Goal: Task Accomplishment & Management: Manage account settings

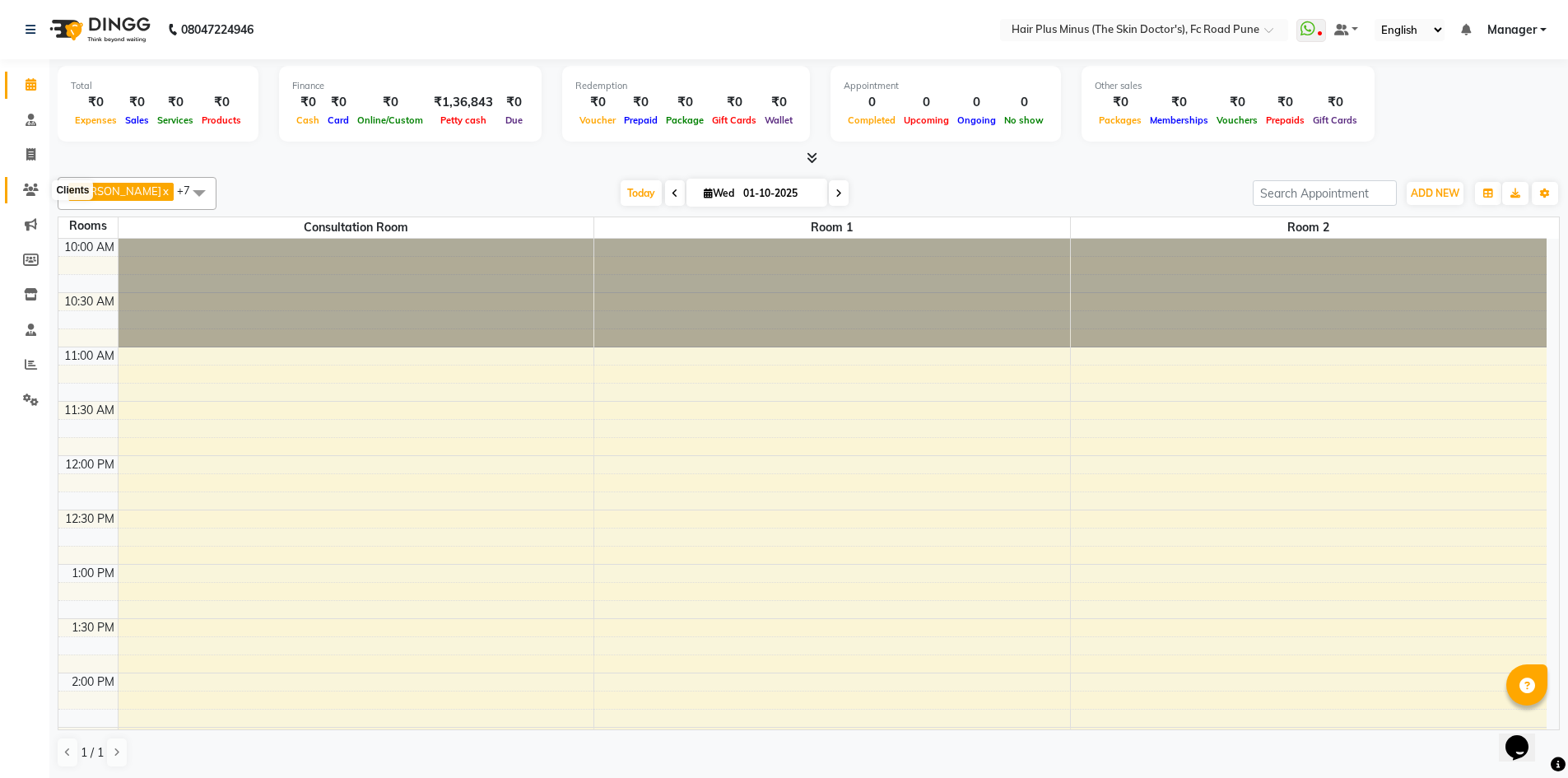
scroll to position [82, 0]
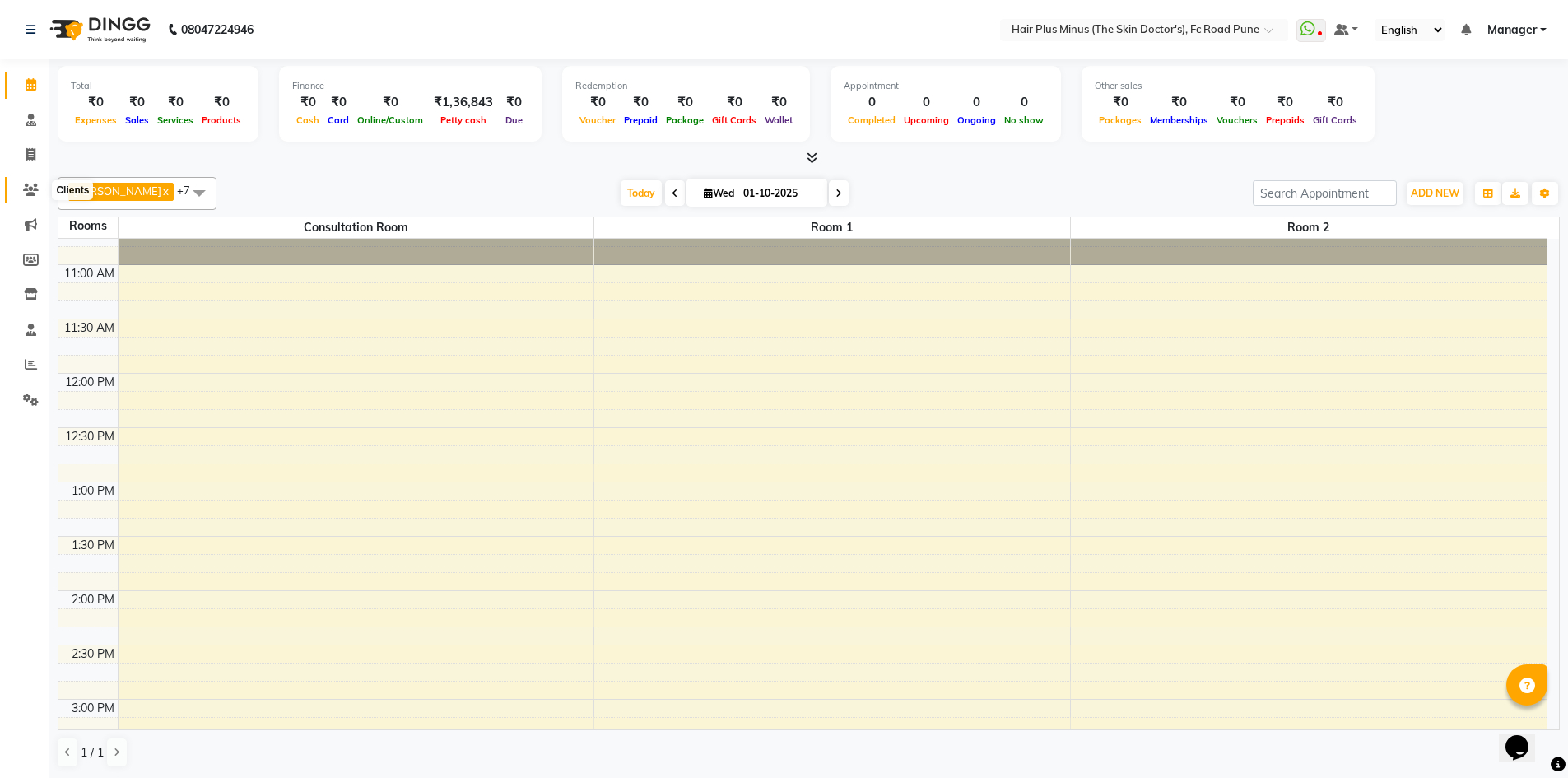
click at [27, 183] on span at bounding box center [31, 190] width 29 height 19
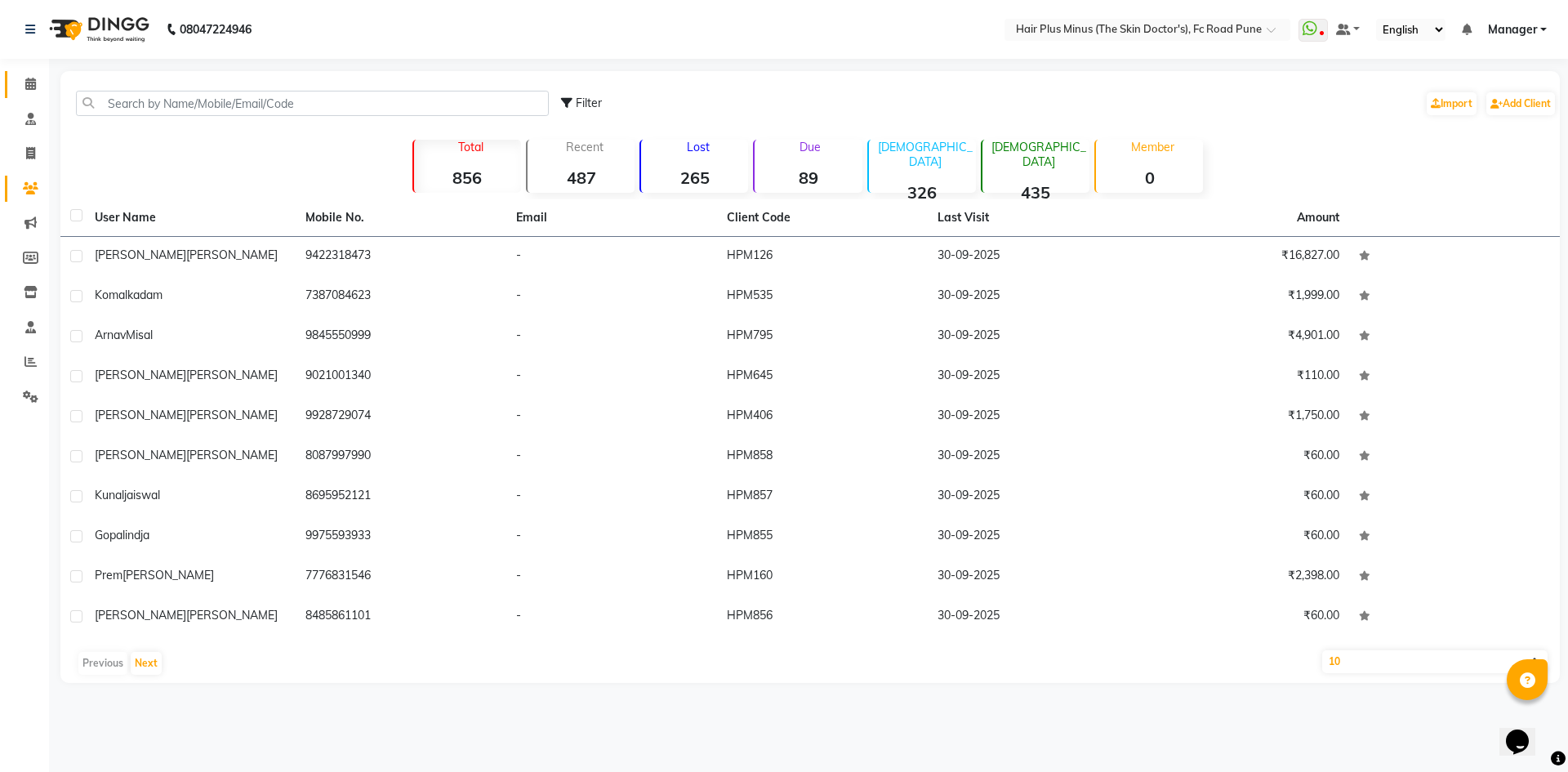
click at [33, 74] on link "Calendar" at bounding box center [24, 84] width 39 height 27
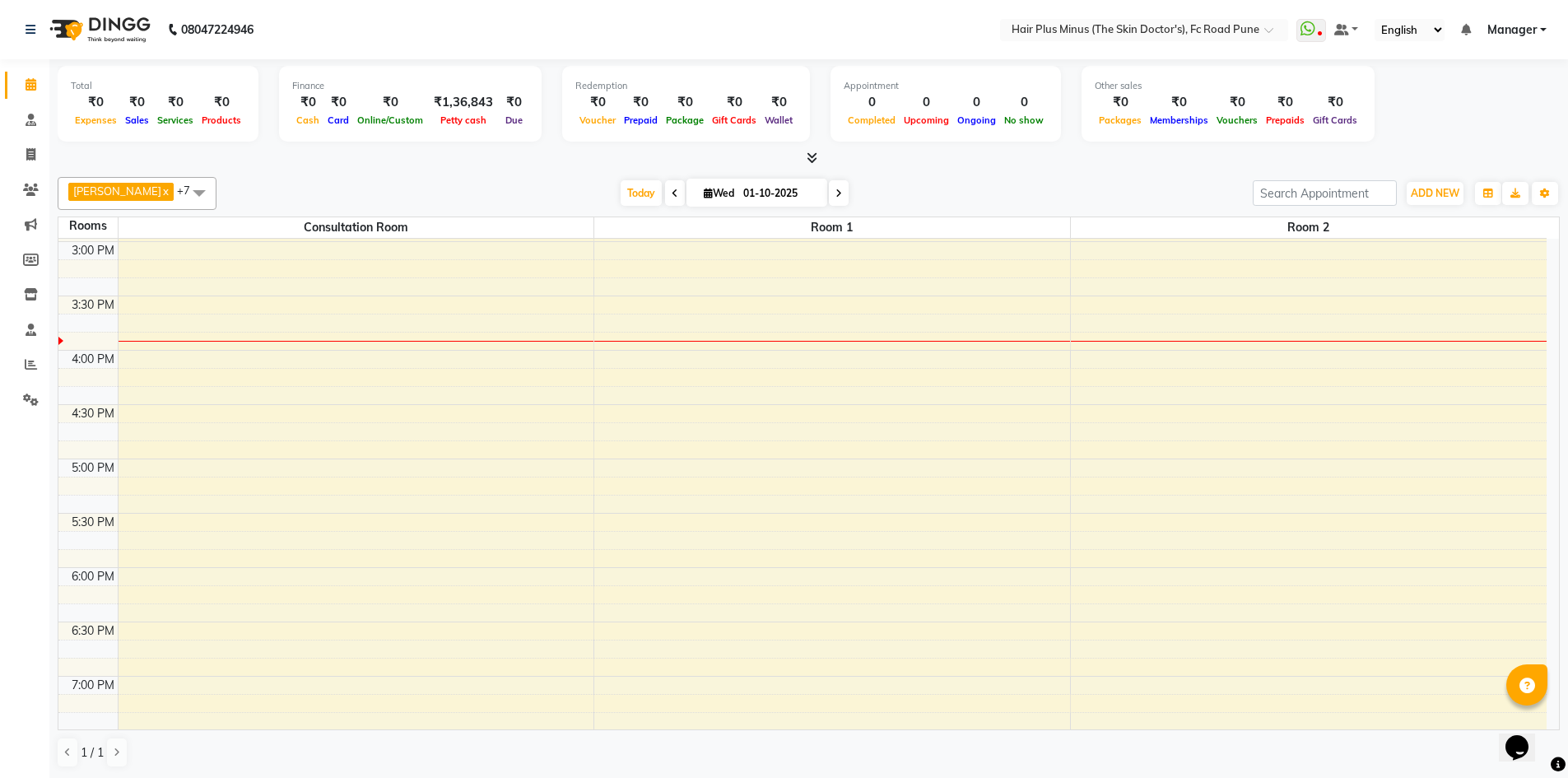
scroll to position [494, 0]
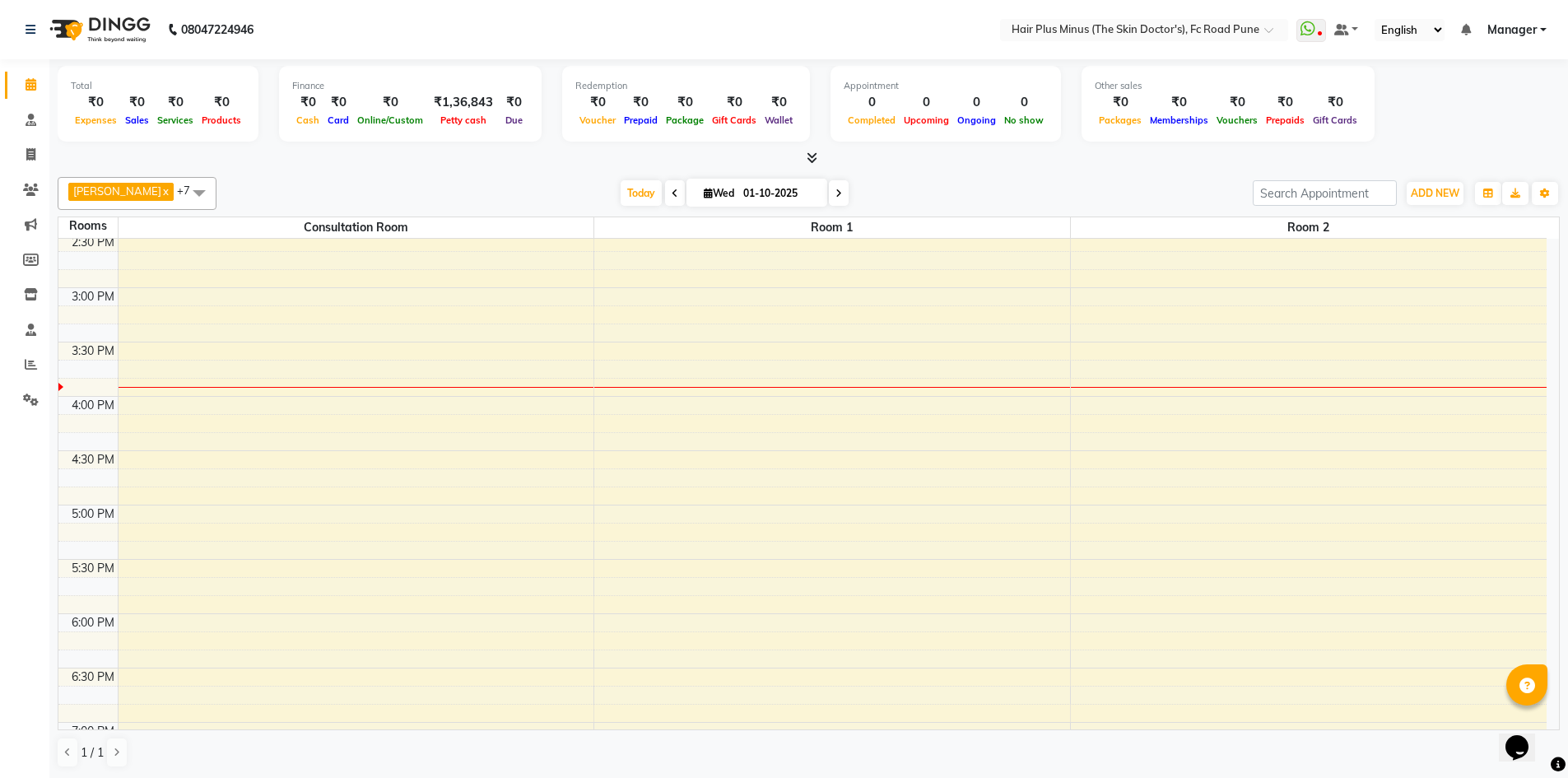
click at [252, 398] on div "10:00 AM 10:30 AM 11:00 AM 11:30 AM 12:00 PM 12:30 PM 1:00 PM 1:30 PM 2:00 PM 2…" at bounding box center [802, 342] width 1488 height 1194
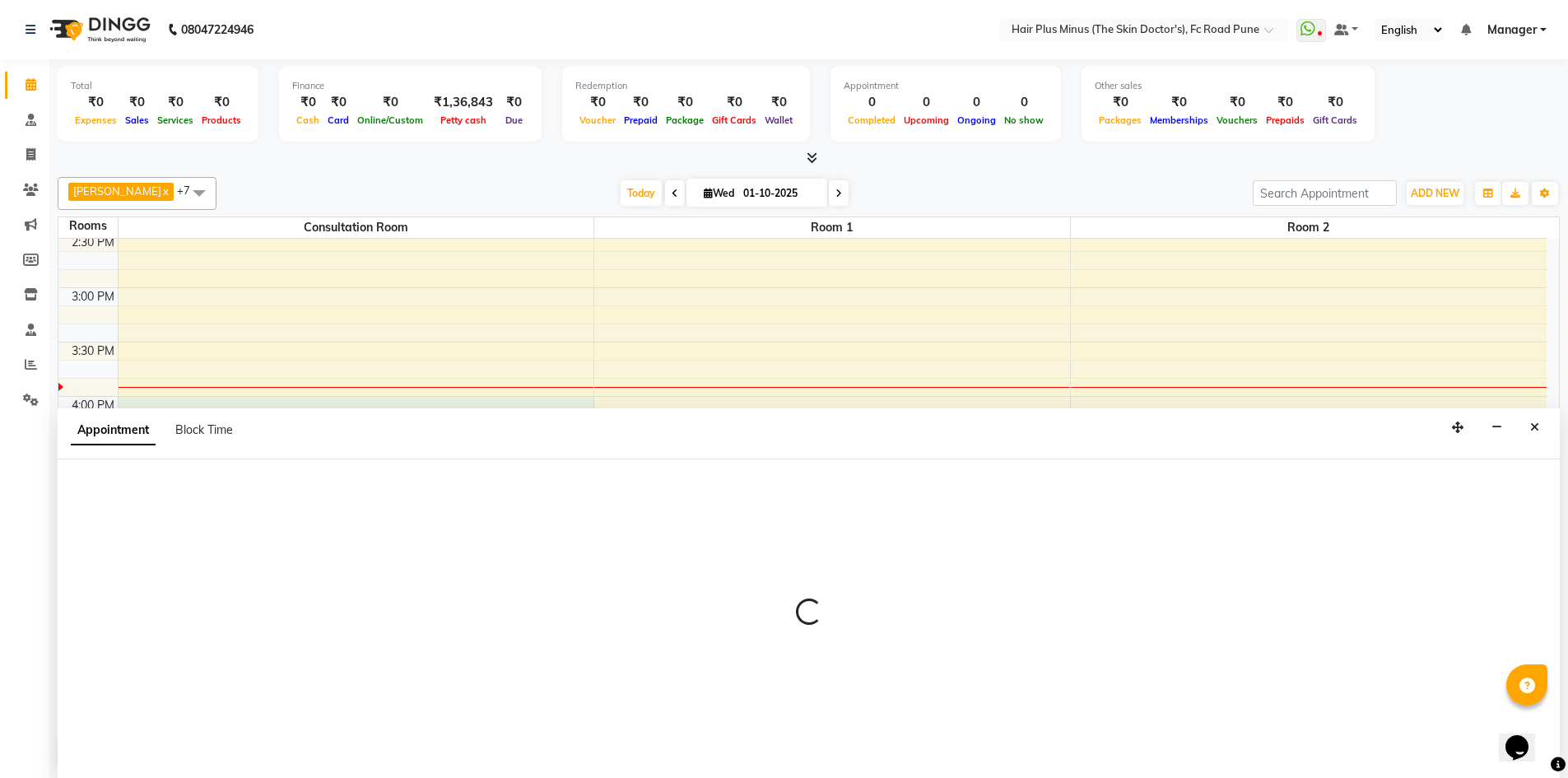
scroll to position [1, 0]
select select "tentative"
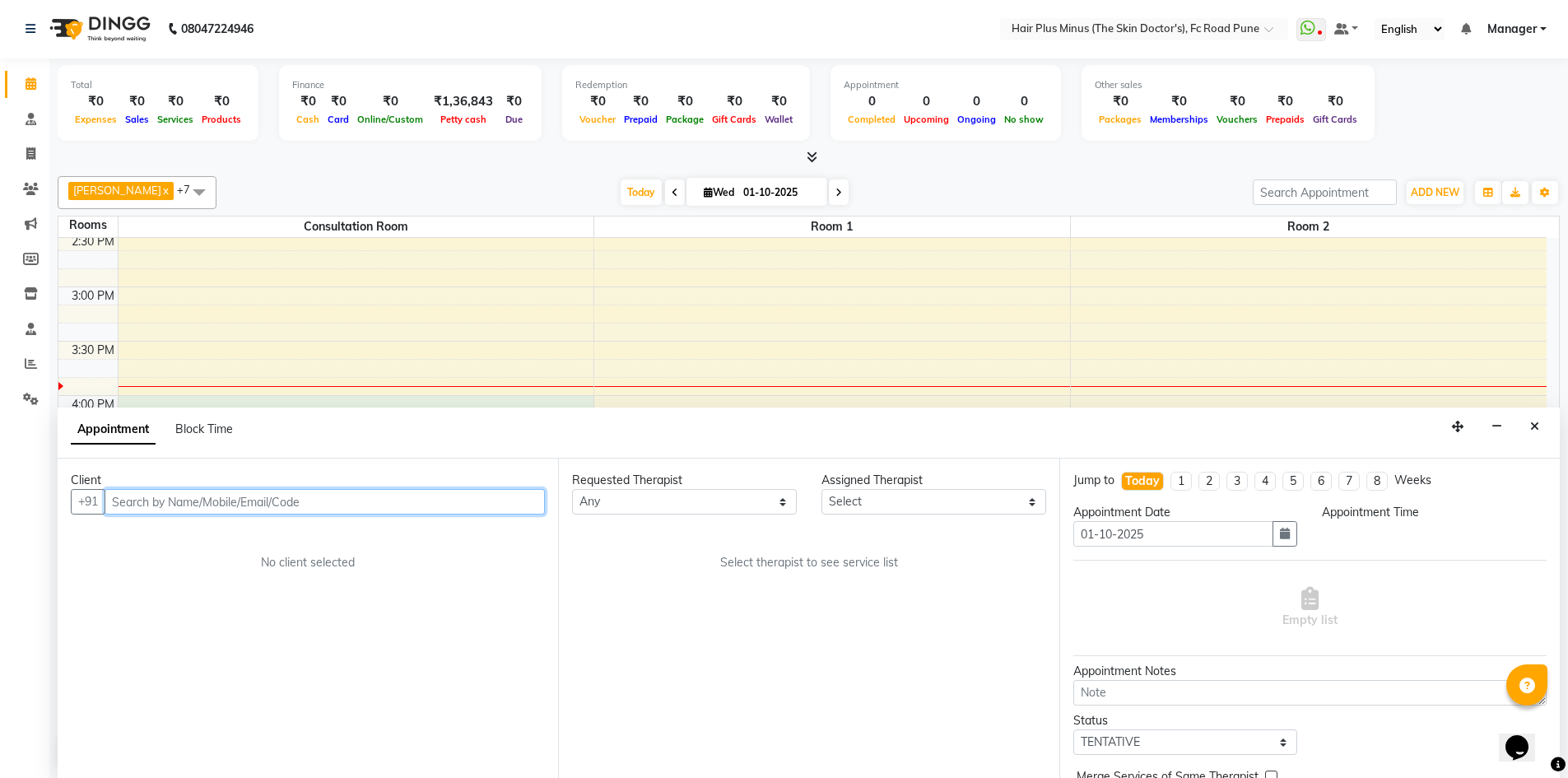
select select "960"
click at [521, 497] on input "text" at bounding box center [325, 501] width 440 height 26
type input "8766511004"
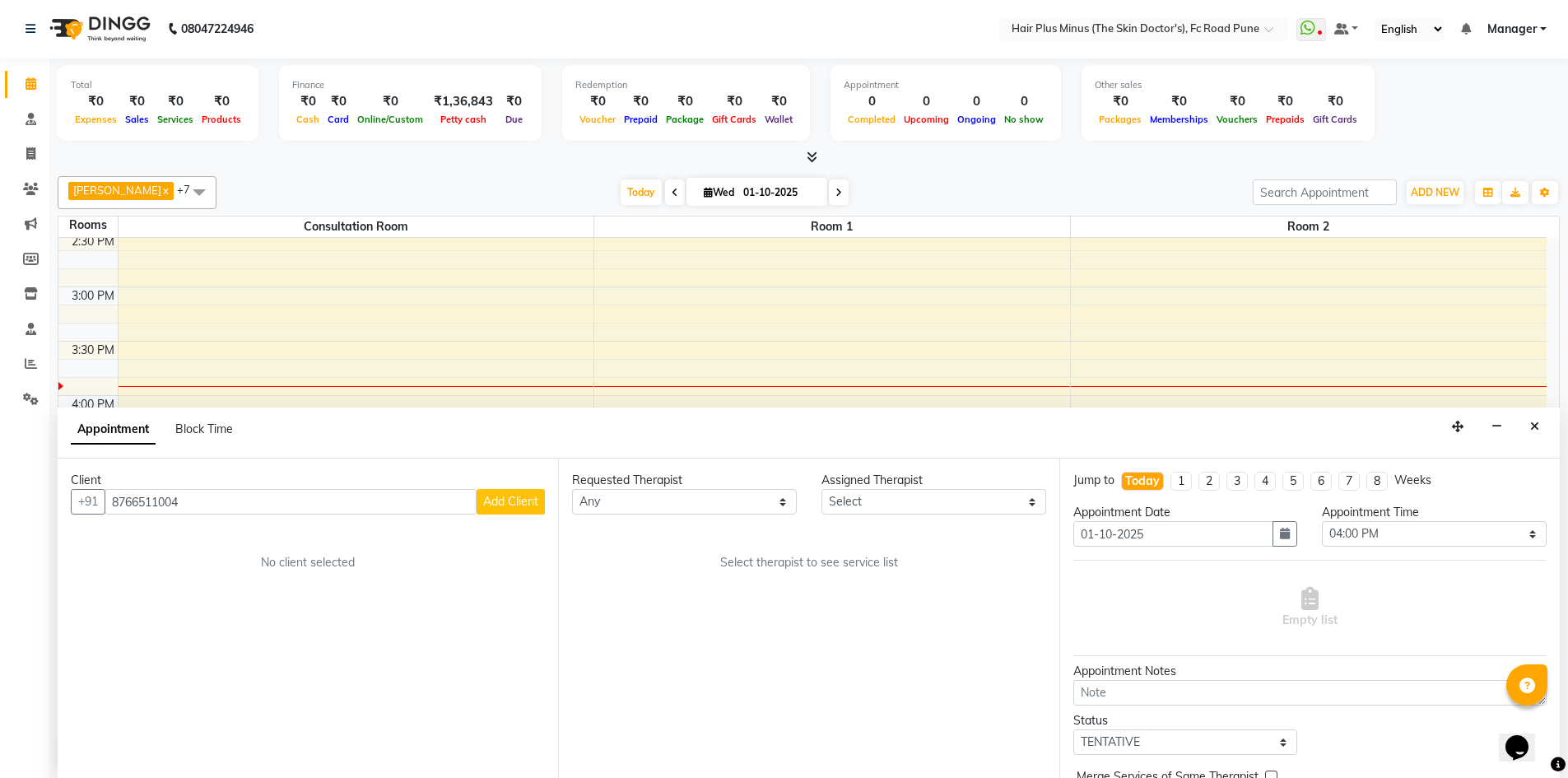
click at [521, 497] on span "Add Client" at bounding box center [511, 501] width 56 height 15
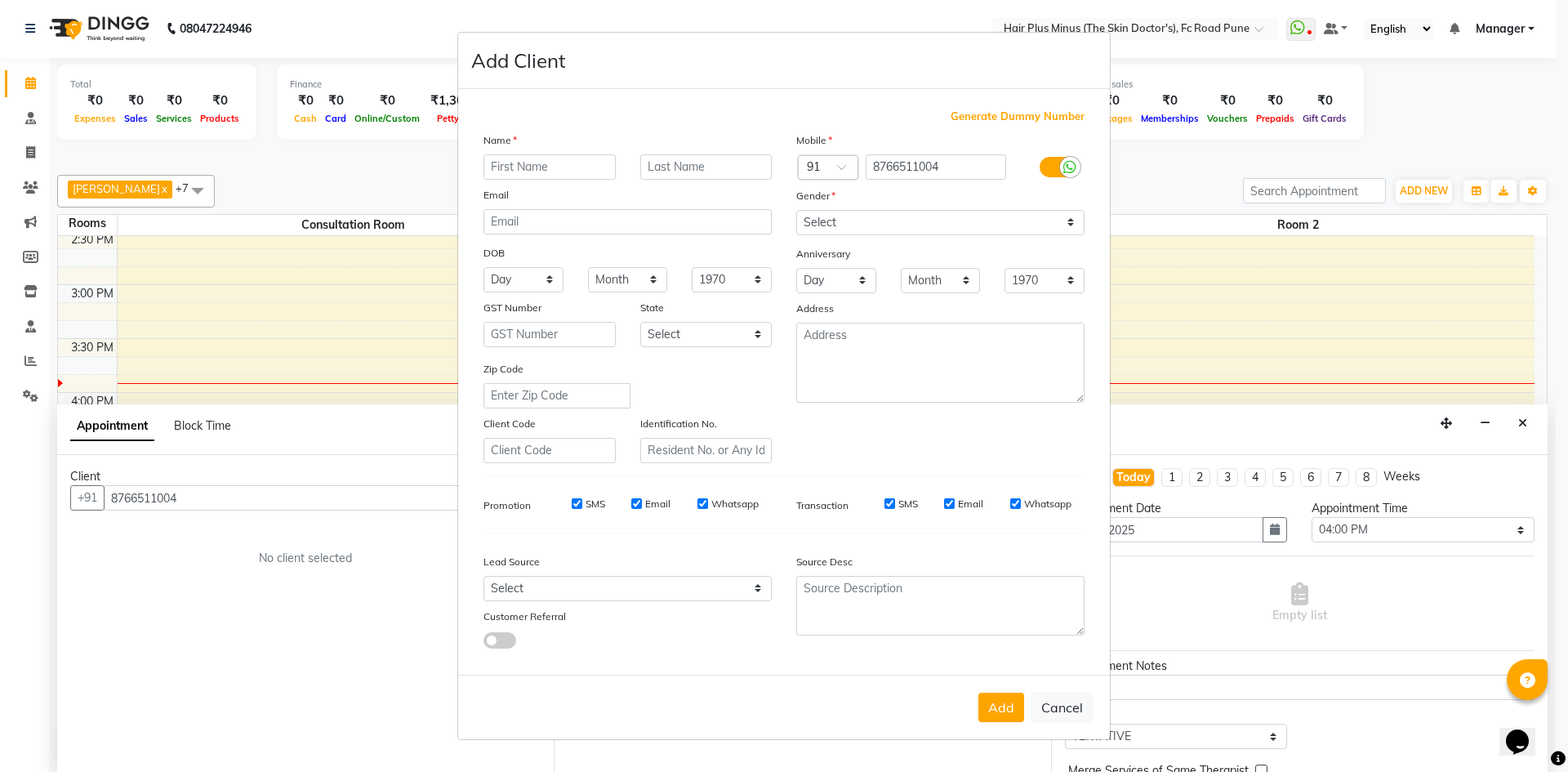
click at [592, 179] on input "text" at bounding box center [549, 166] width 132 height 25
type input "[PERSON_NAME]"
click at [731, 165] on input "text" at bounding box center [706, 166] width 132 height 25
type input "pawar"
click at [849, 226] on select "Select [DEMOGRAPHIC_DATA] [DEMOGRAPHIC_DATA] Other Prefer Not To Say" at bounding box center [940, 222] width 288 height 25
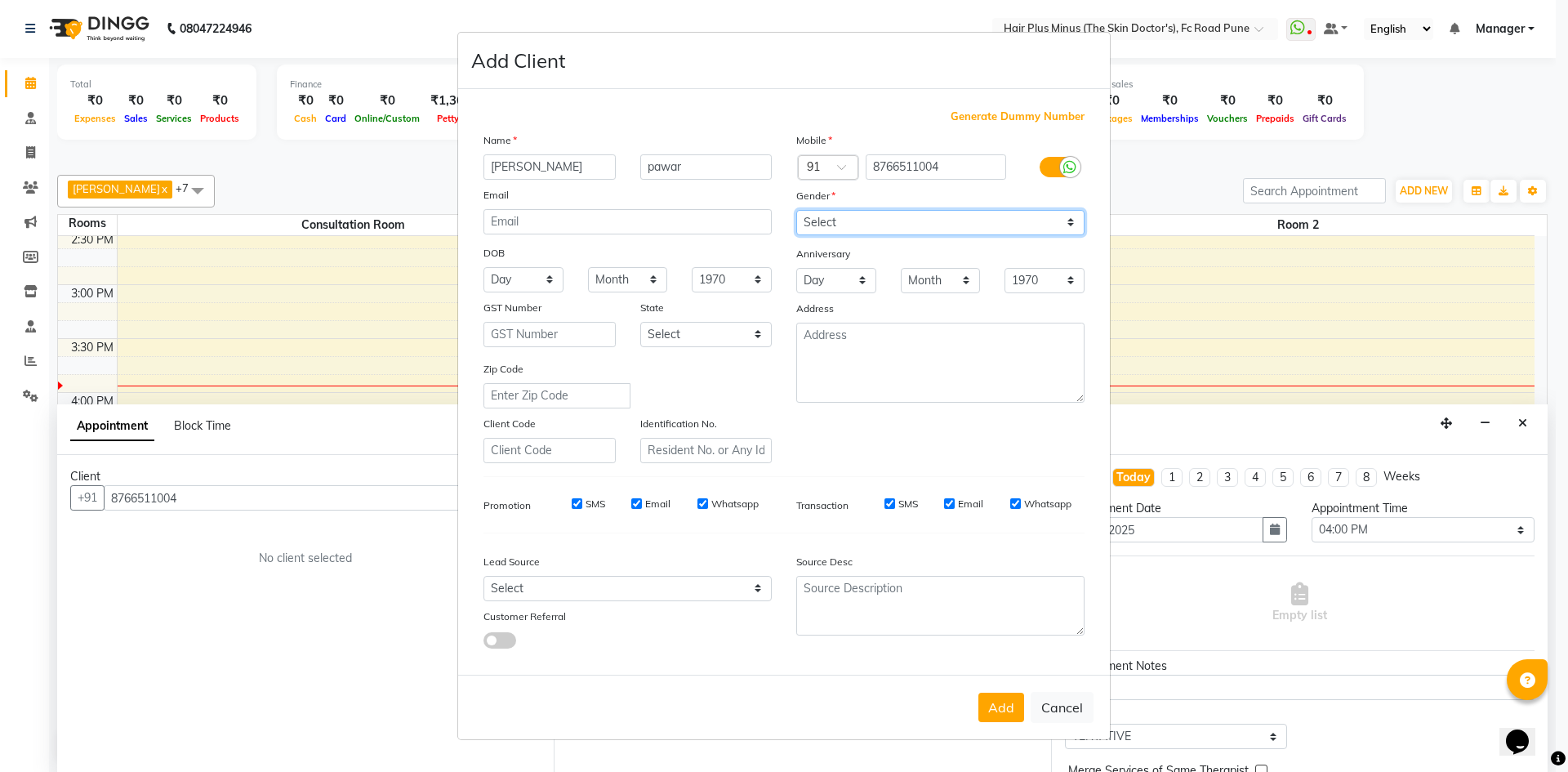
select select "[DEMOGRAPHIC_DATA]"
click at [796, 210] on select "Select [DEMOGRAPHIC_DATA] [DEMOGRAPHIC_DATA] Other Prefer Not To Say" at bounding box center [940, 222] width 288 height 25
click at [1020, 721] on button "Add" at bounding box center [1001, 707] width 46 height 30
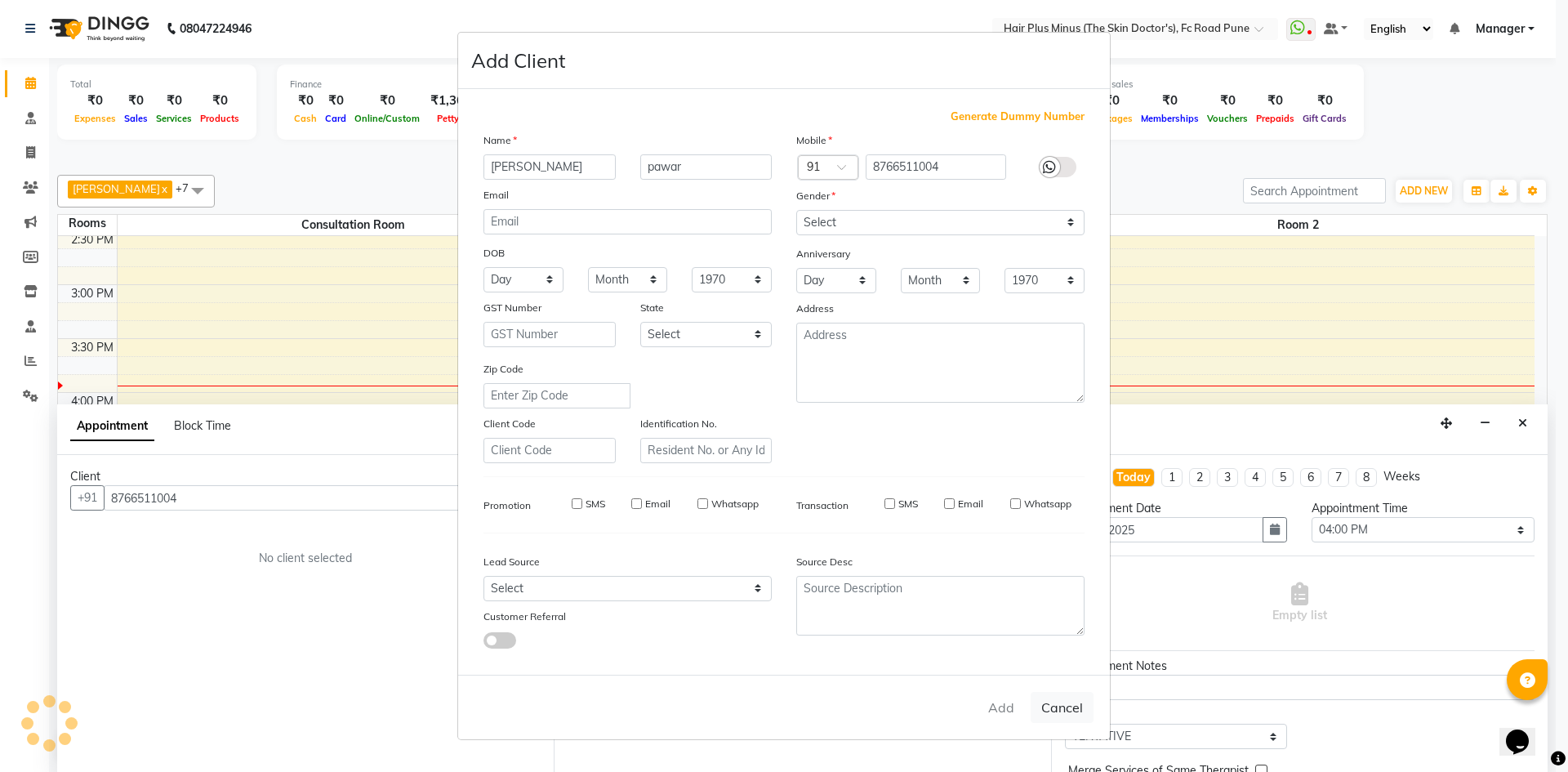
select select
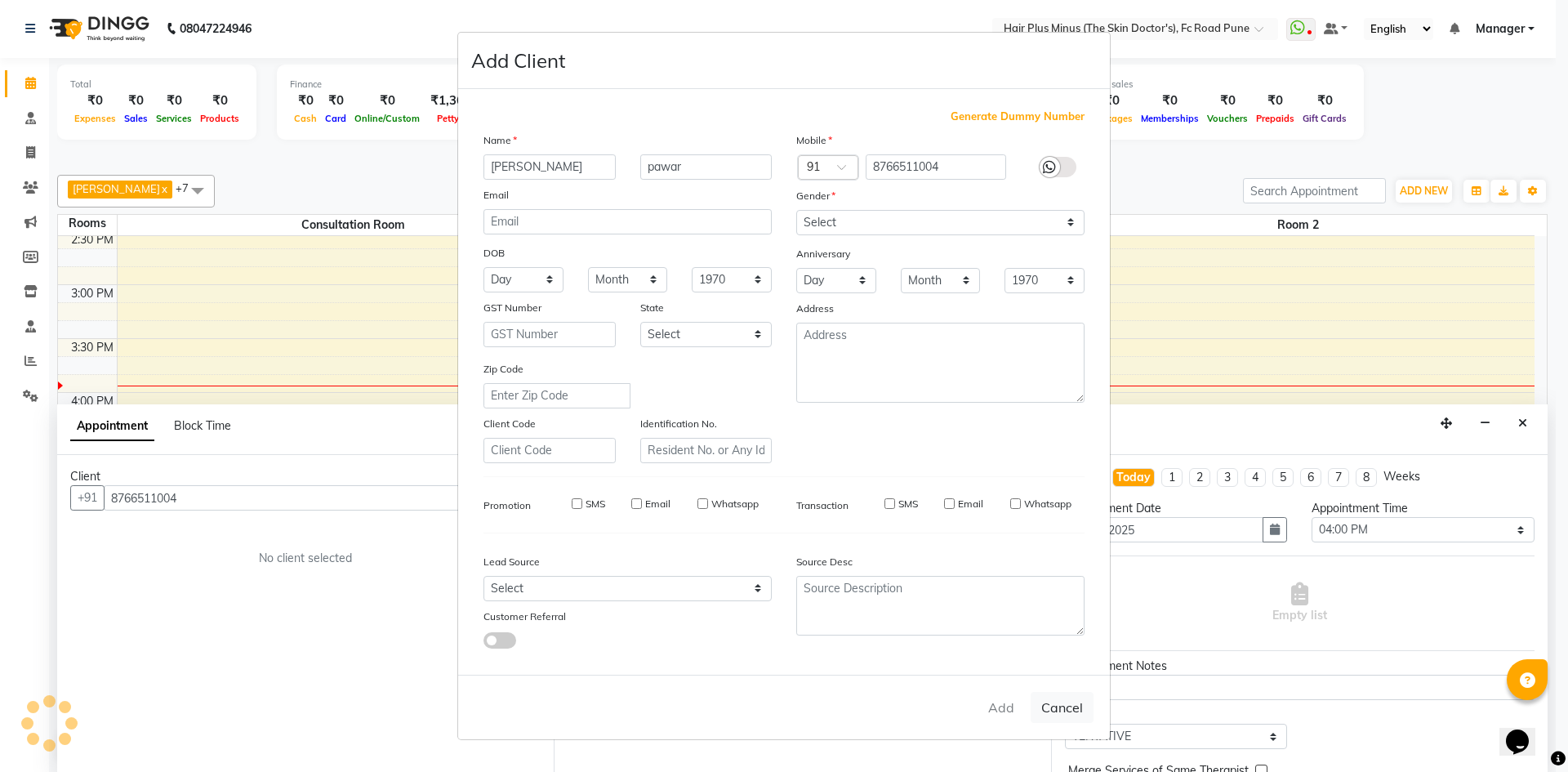
select select
checkbox input "false"
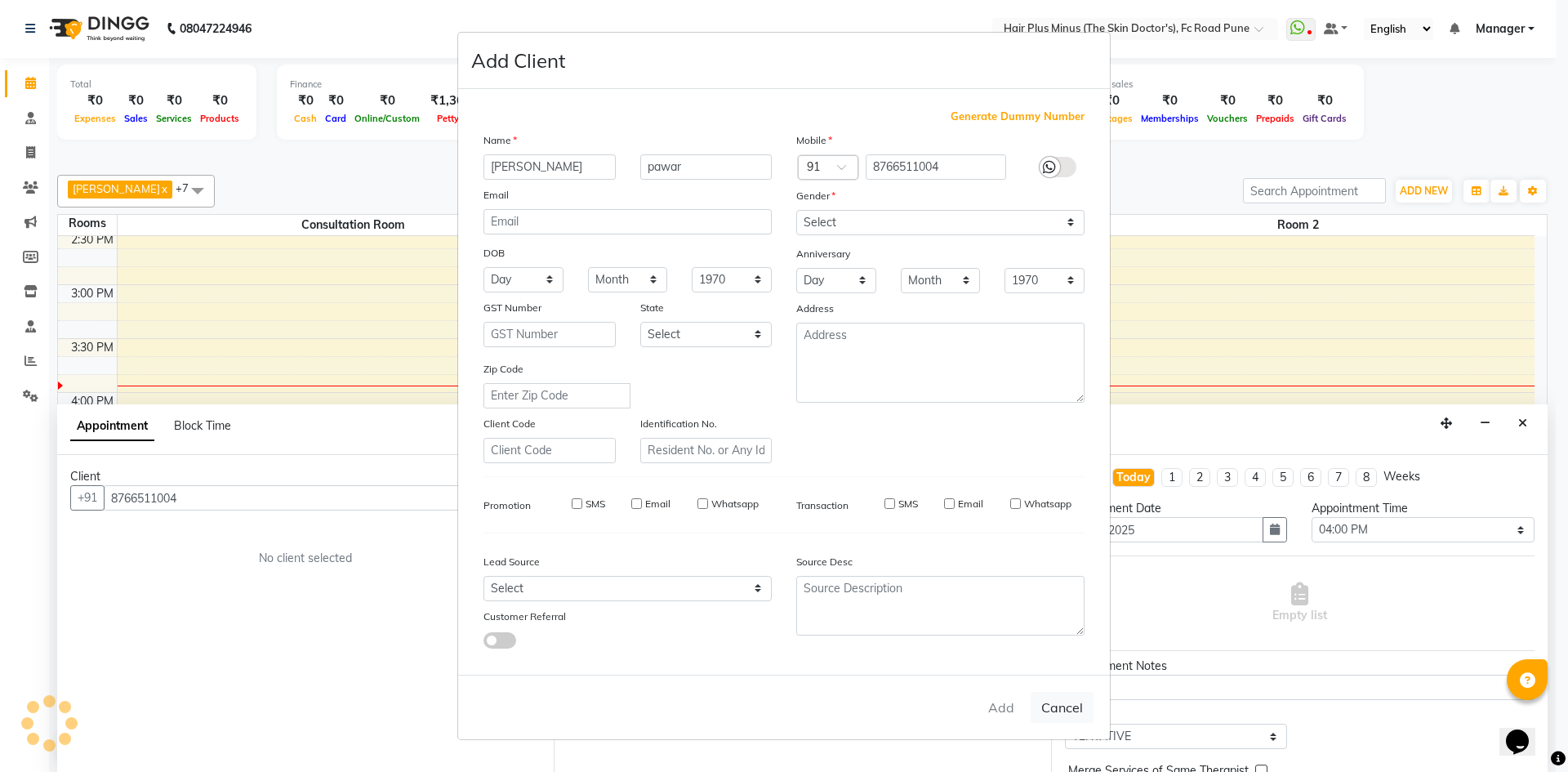
checkbox input "false"
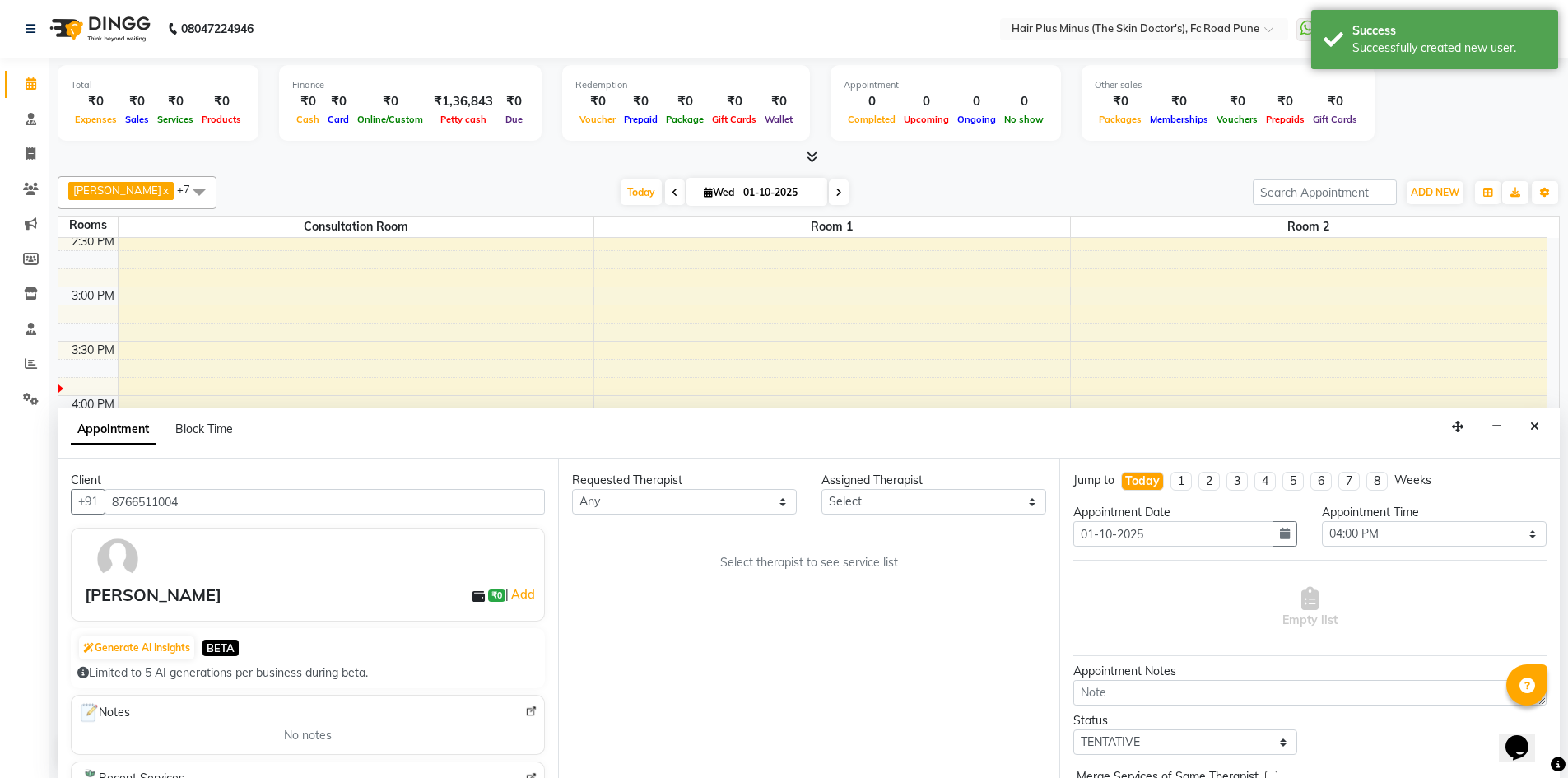
click at [766, 480] on div "Requested Therapist" at bounding box center [684, 481] width 225 height 18
click at [766, 491] on select "Any Dr [PERSON_NAME] Dr. [PERSON_NAME] [PERSON_NAME] Dr [PERSON_NAME] [PERSON_N…" at bounding box center [684, 501] width 225 height 26
select select "90758"
click at [572, 489] on select "Any Dr [PERSON_NAME] Dr. [PERSON_NAME] [PERSON_NAME] Dr [PERSON_NAME] [PERSON_N…" at bounding box center [684, 501] width 225 height 26
select select "90758"
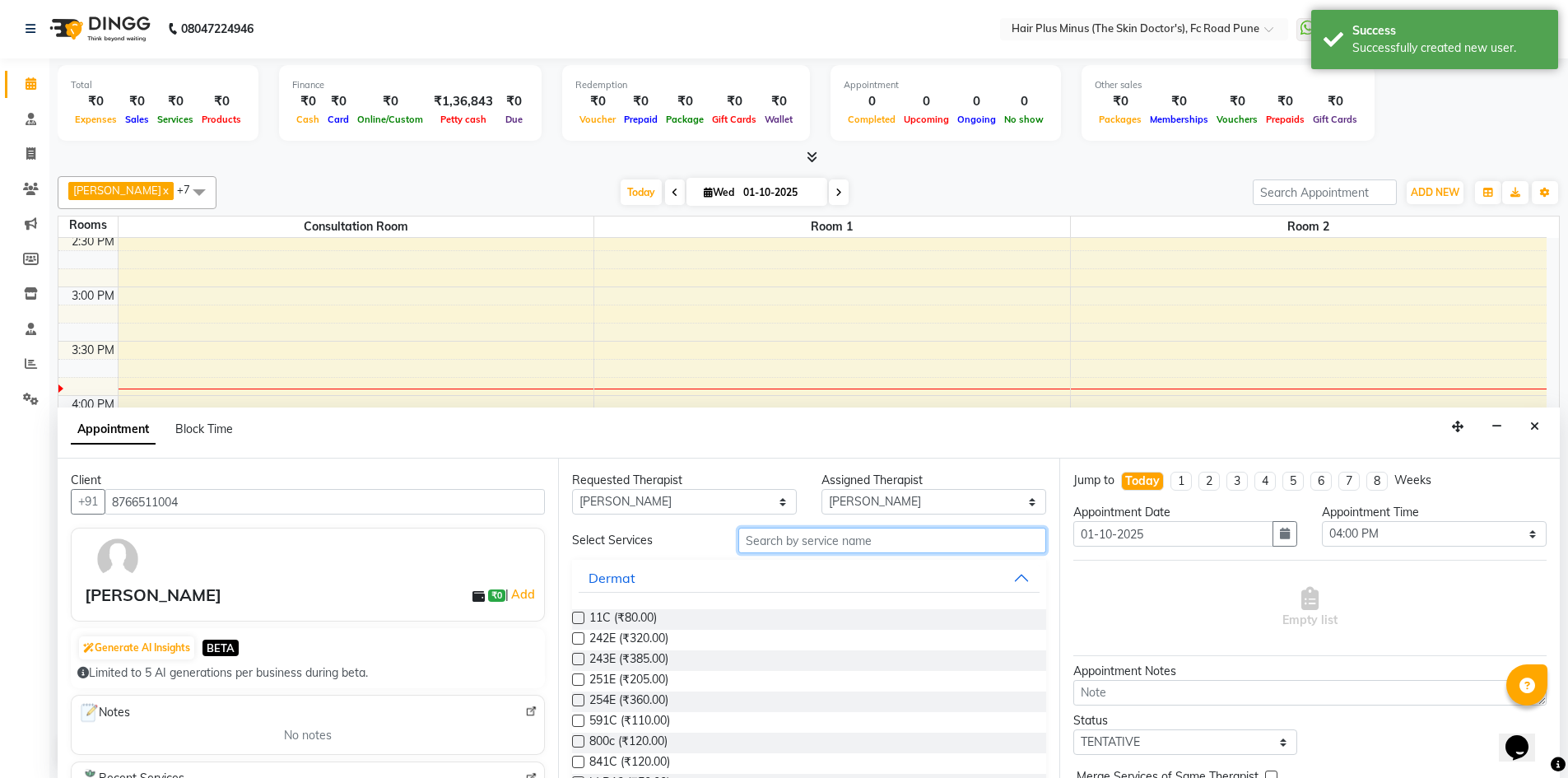
click at [748, 535] on input "text" at bounding box center [892, 540] width 308 height 26
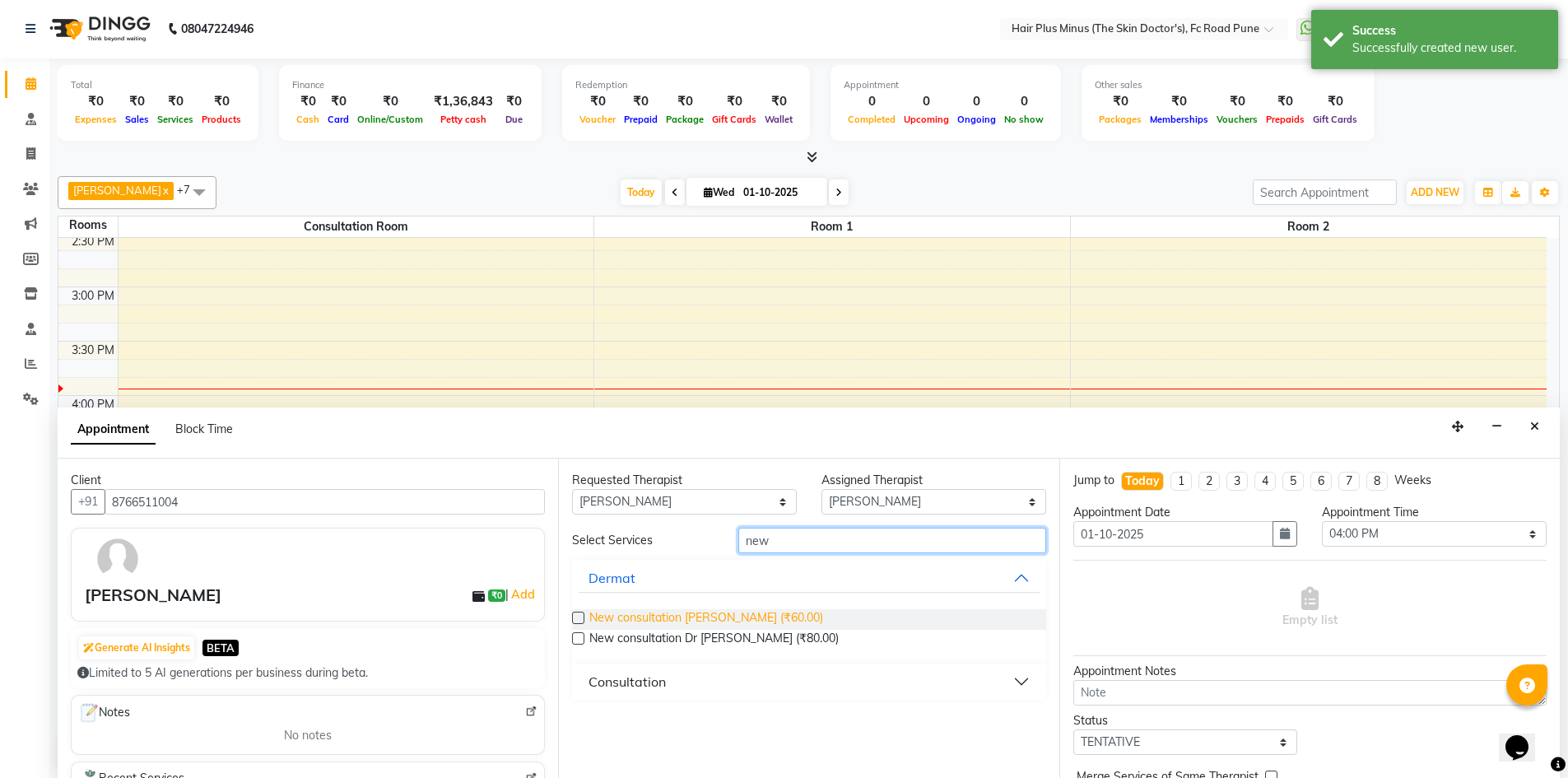
type input "new"
click at [748, 617] on span "New consultation [PERSON_NAME] (₹60.00)" at bounding box center [706, 619] width 234 height 20
checkbox input "true"
select select "3991"
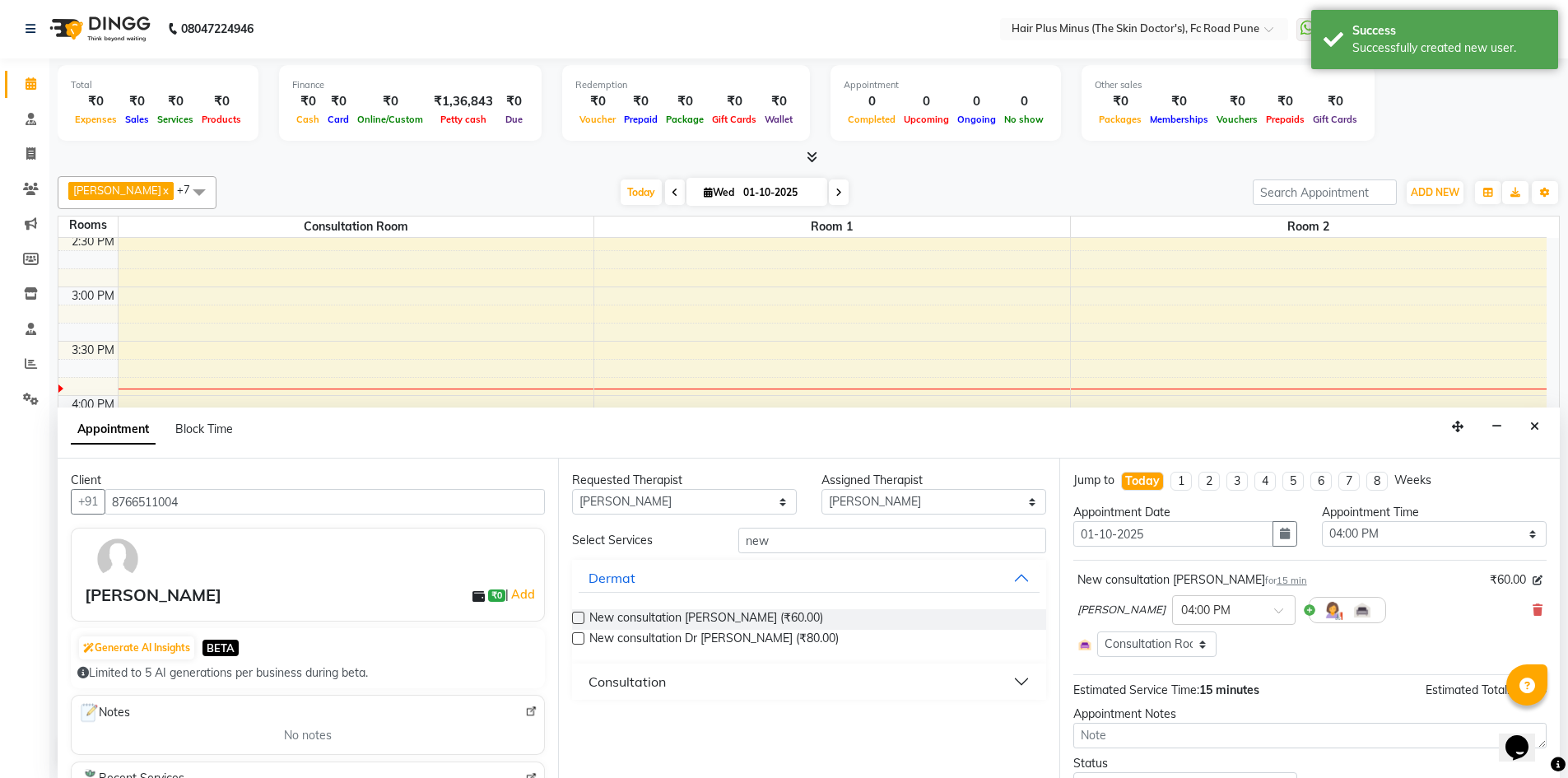
checkbox input "false"
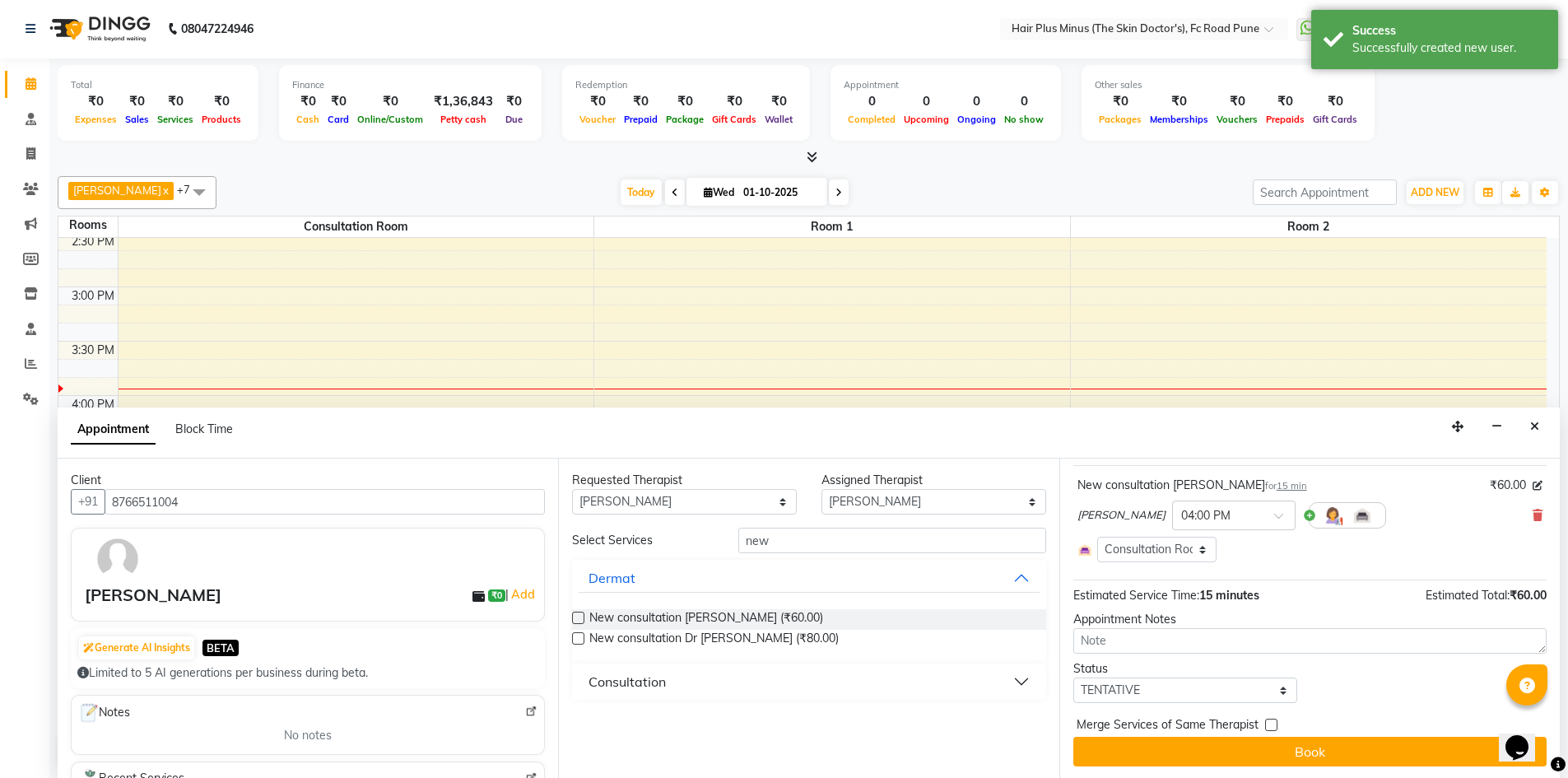
scroll to position [96, 0]
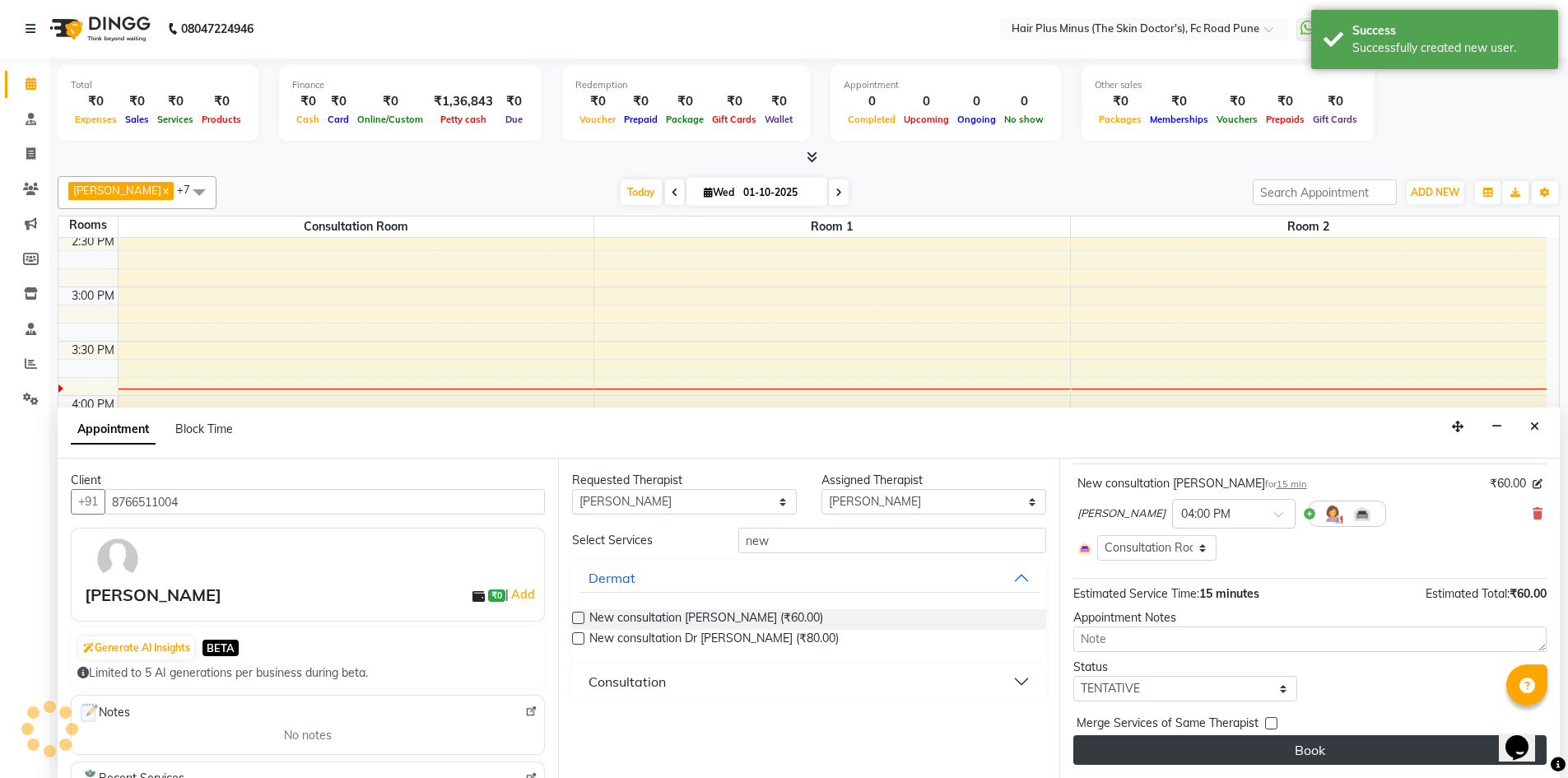
click at [1188, 752] on button "Book" at bounding box center [1310, 750] width 474 height 30
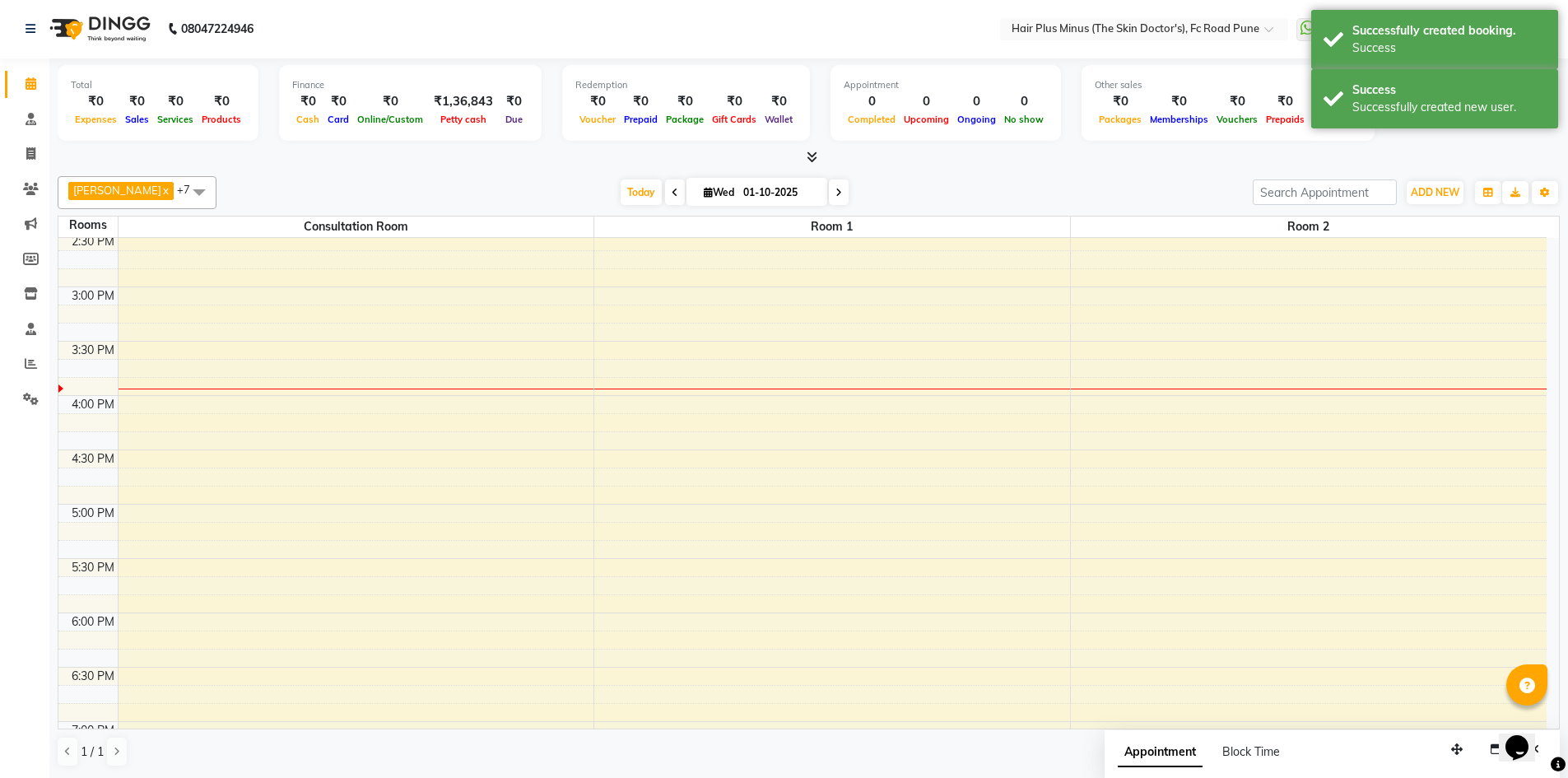
scroll to position [0, 0]
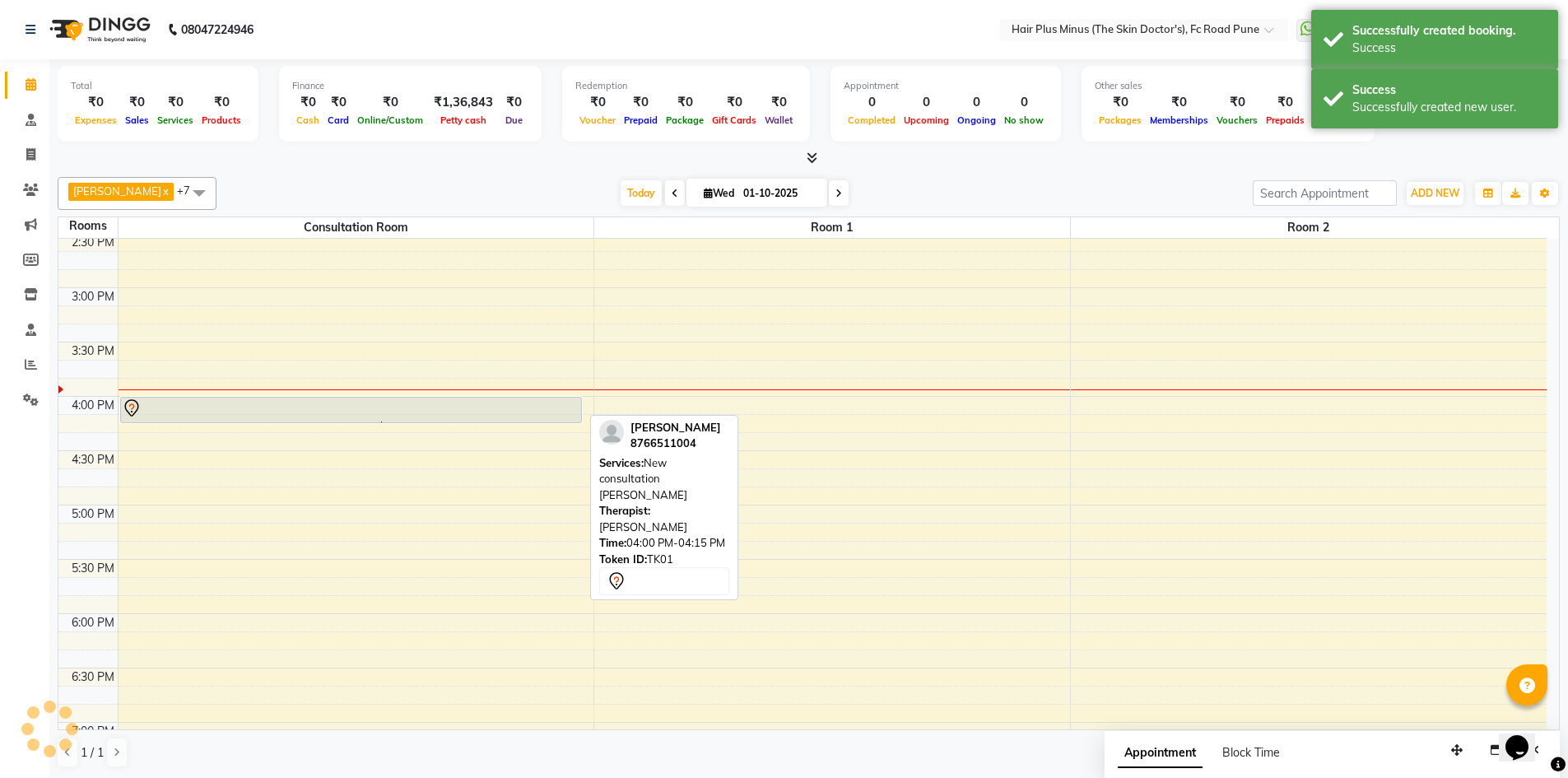
click at [250, 413] on div at bounding box center [351, 408] width 459 height 19
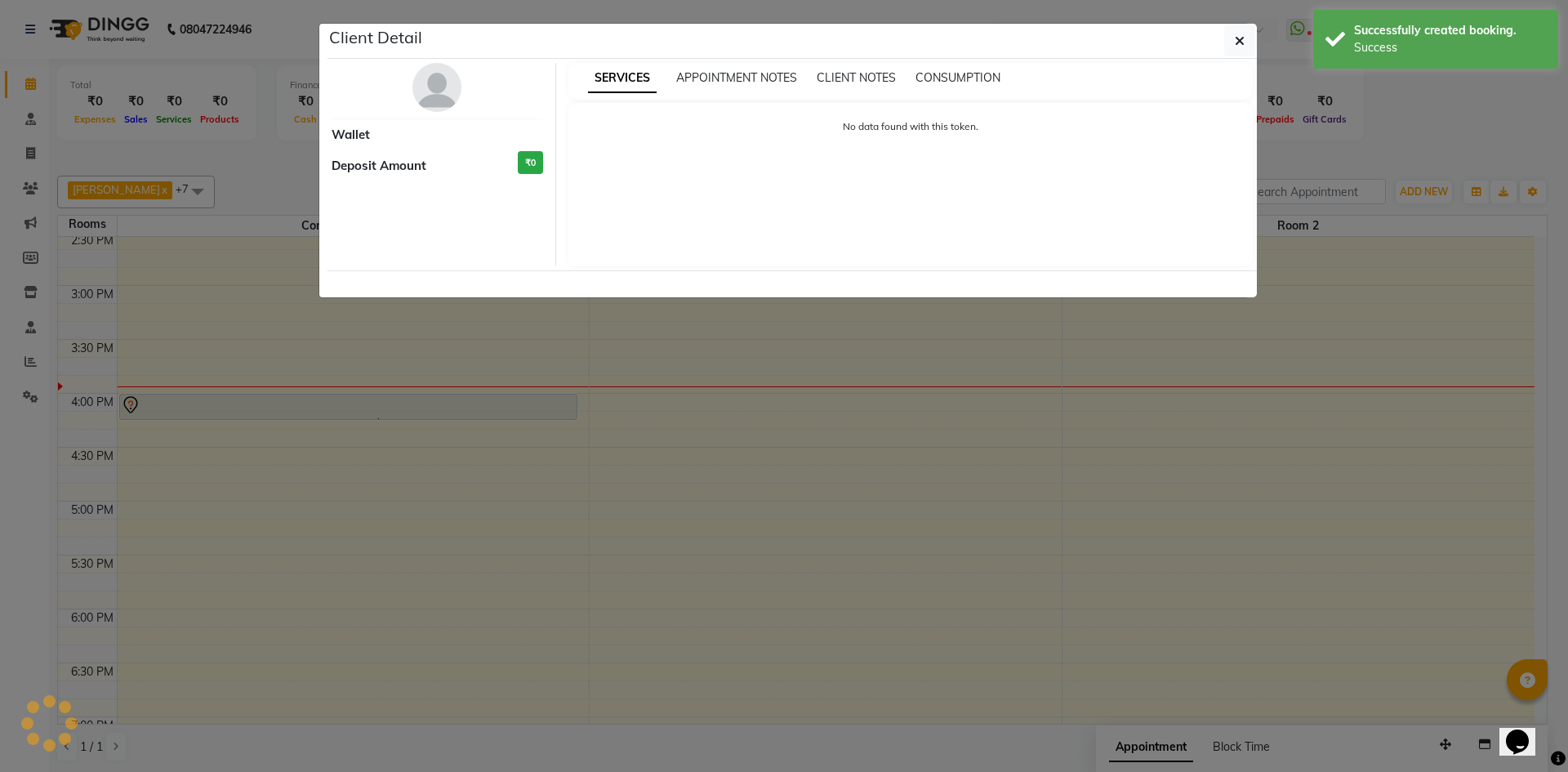
select select "7"
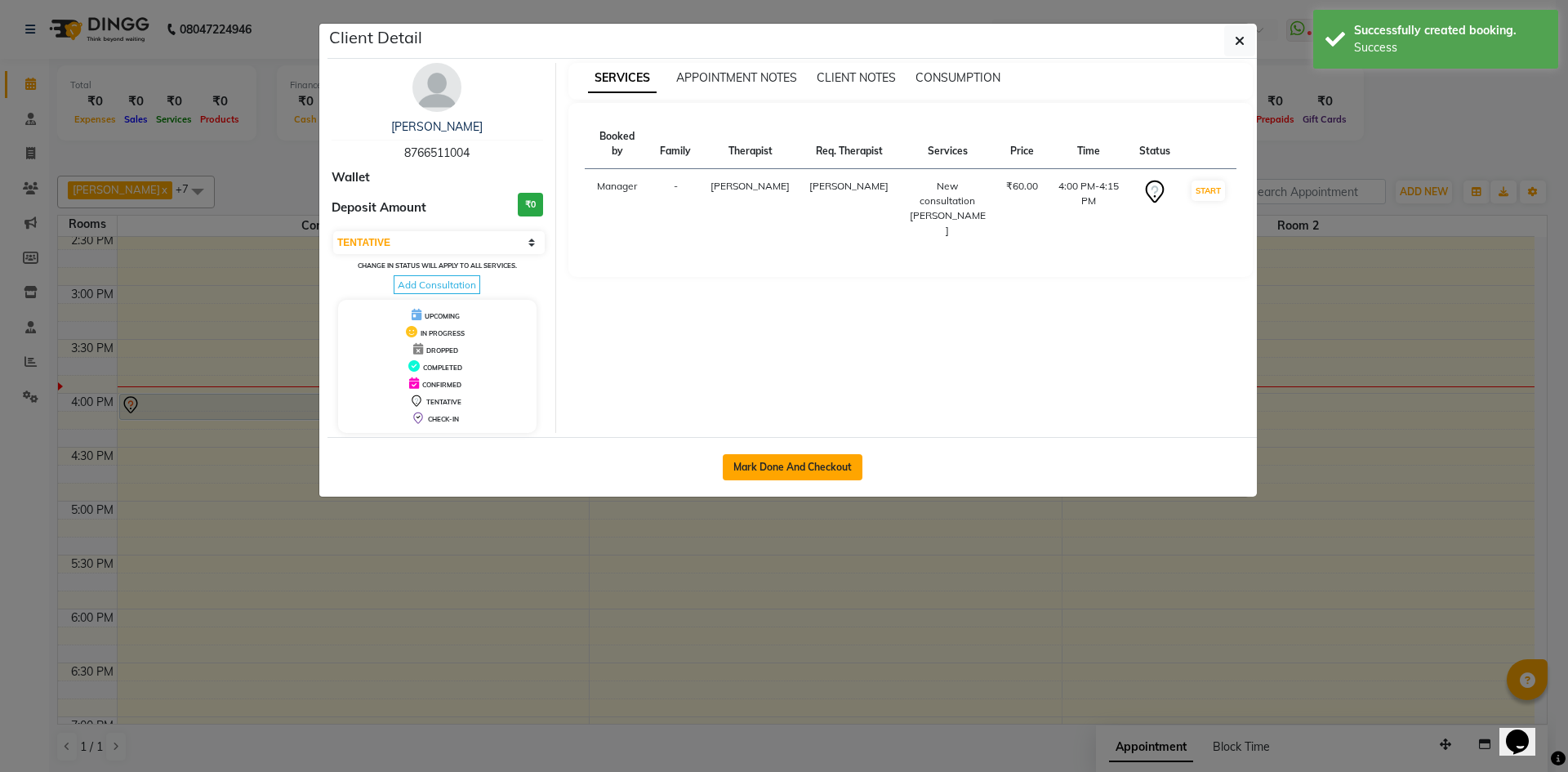
click at [766, 466] on button "Mark Done And Checkout" at bounding box center [793, 467] width 140 height 26
select select "service"
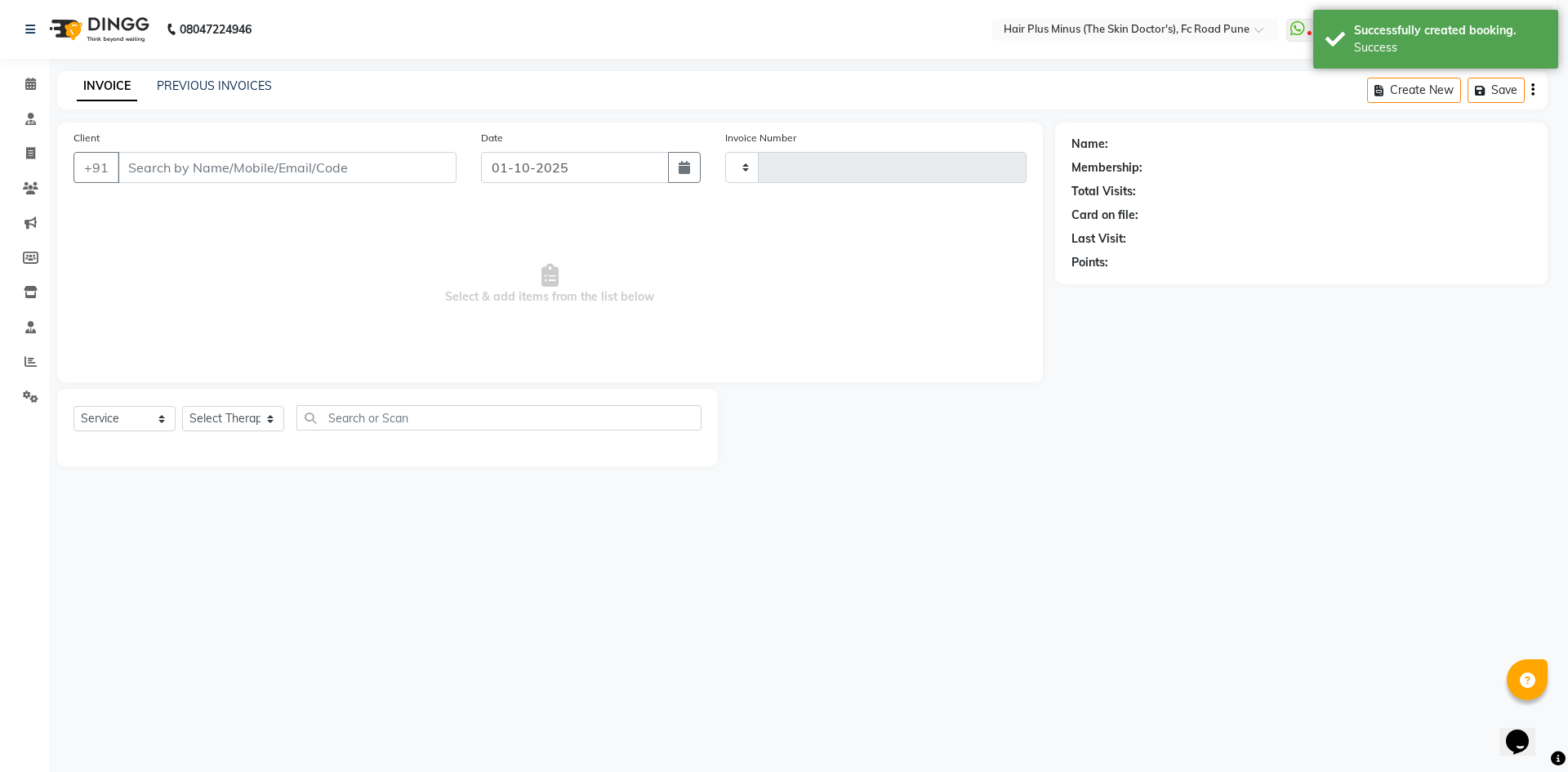
type input "1817"
select select "7911"
type input "8766511004"
select select "90758"
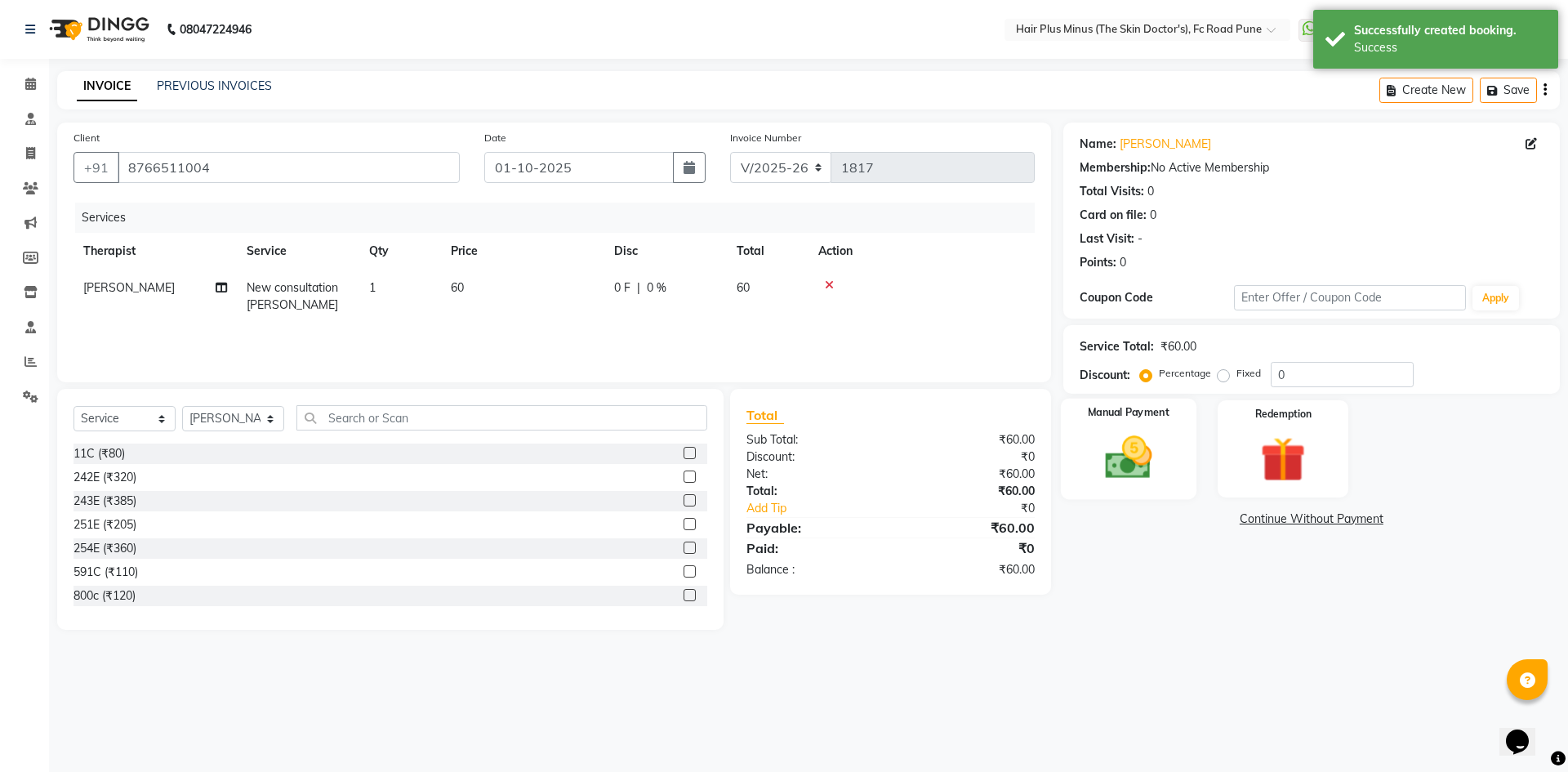
click at [1119, 463] on img at bounding box center [1128, 458] width 76 height 54
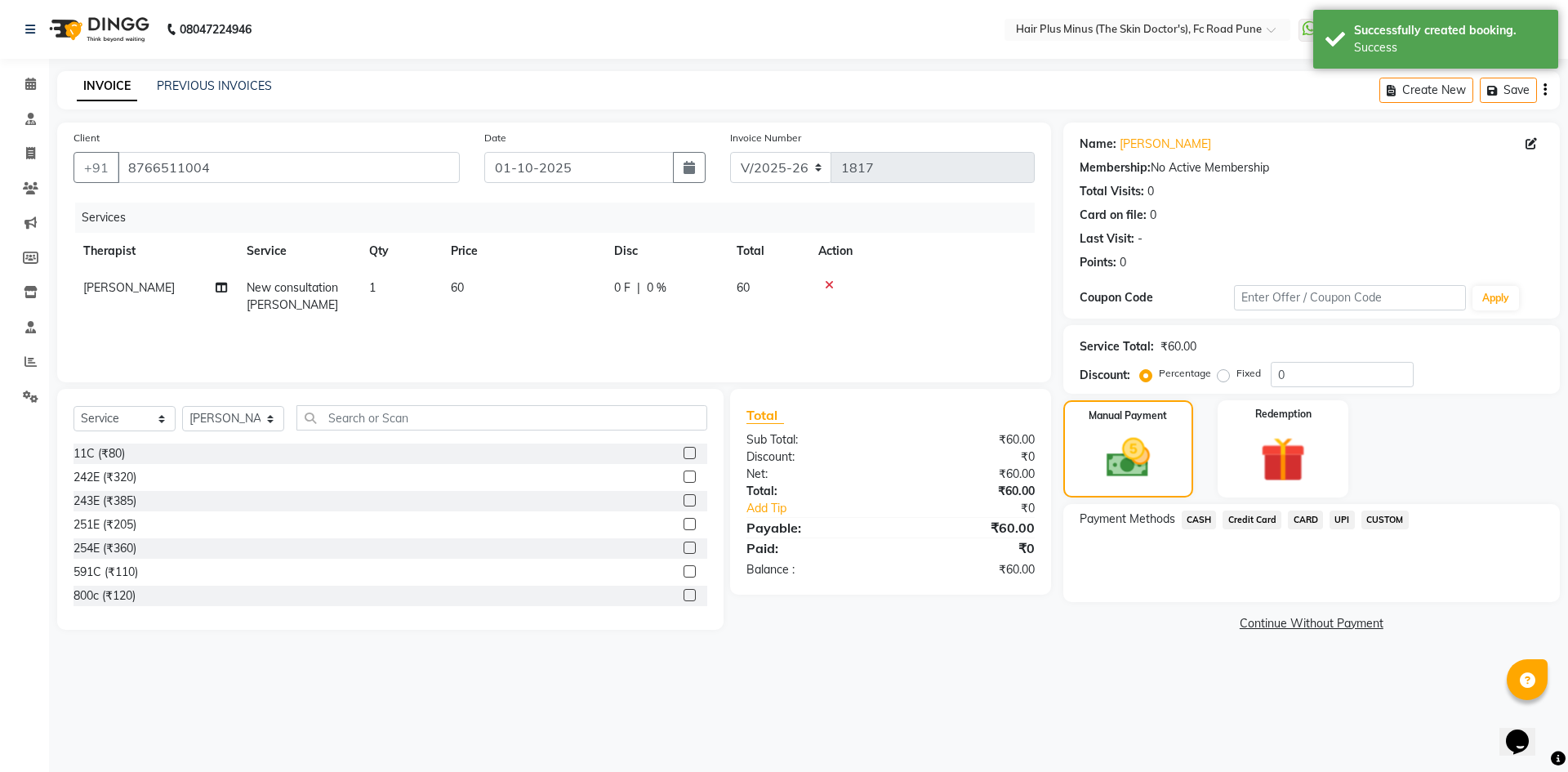
click at [1340, 521] on span "UPI" at bounding box center [1341, 519] width 25 height 18
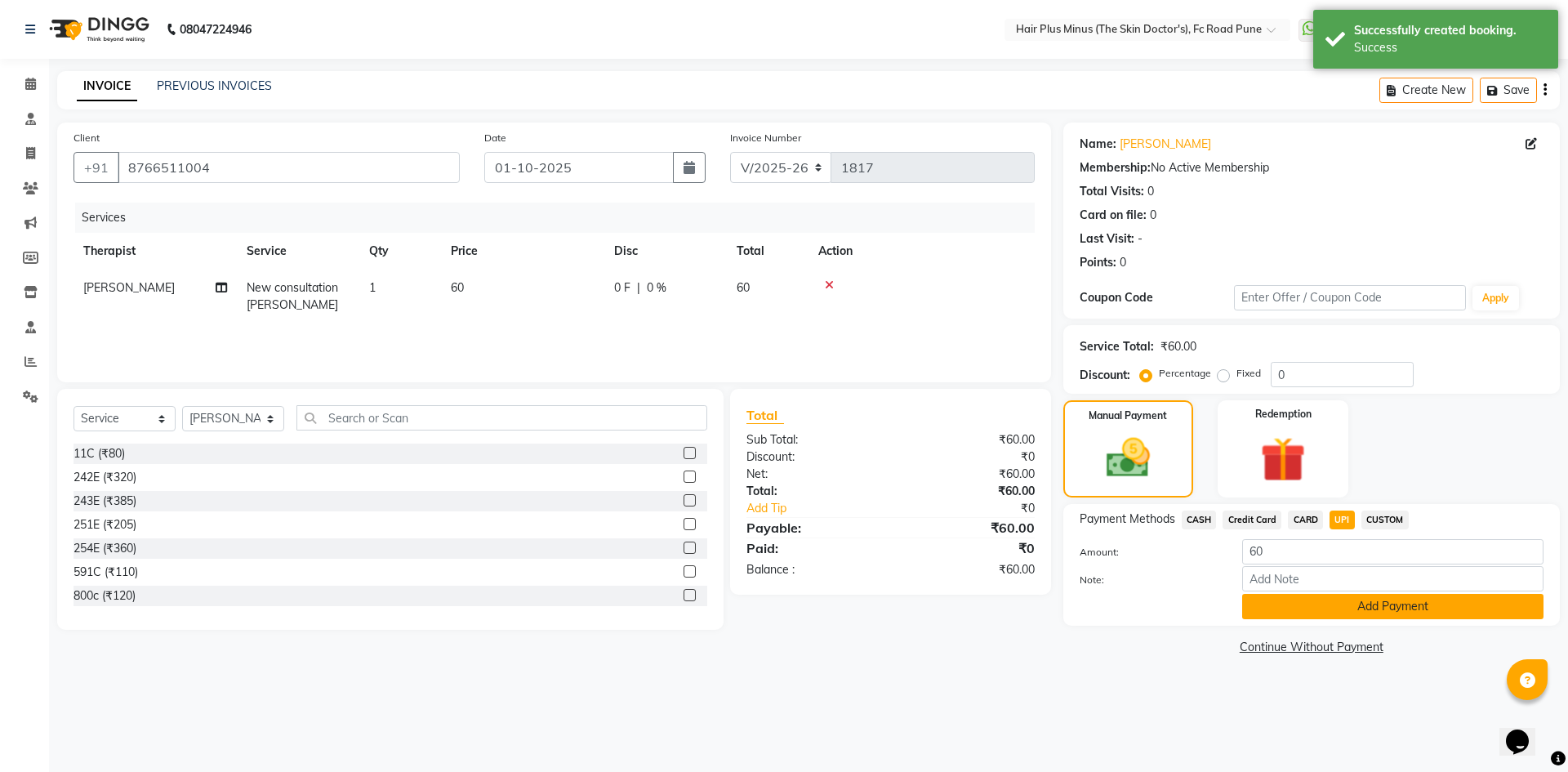
click at [1324, 614] on button "Add Payment" at bounding box center [1392, 606] width 301 height 25
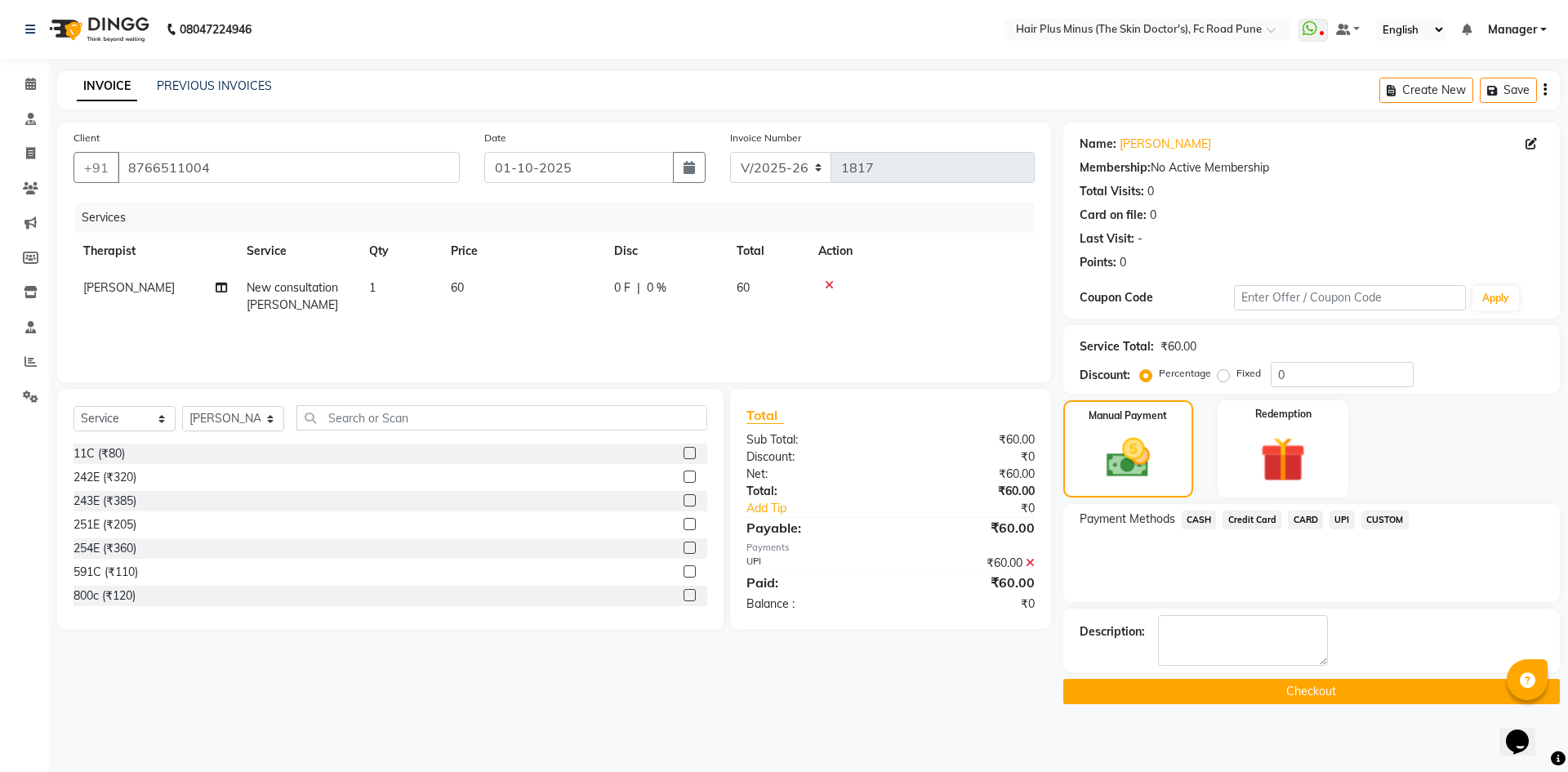
click at [1248, 687] on button "Checkout" at bounding box center [1311, 691] width 496 height 25
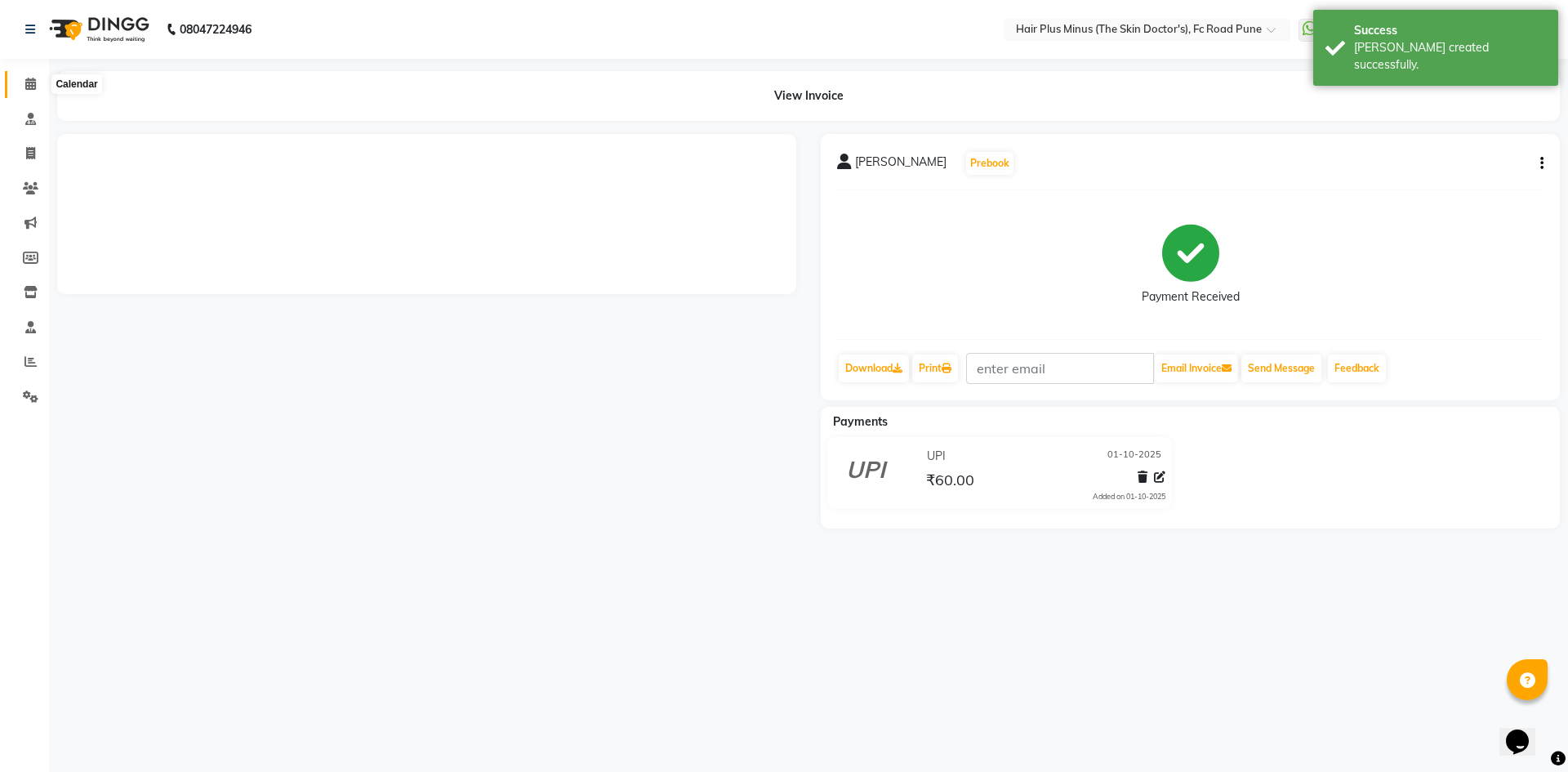
click at [36, 76] on span at bounding box center [31, 84] width 29 height 18
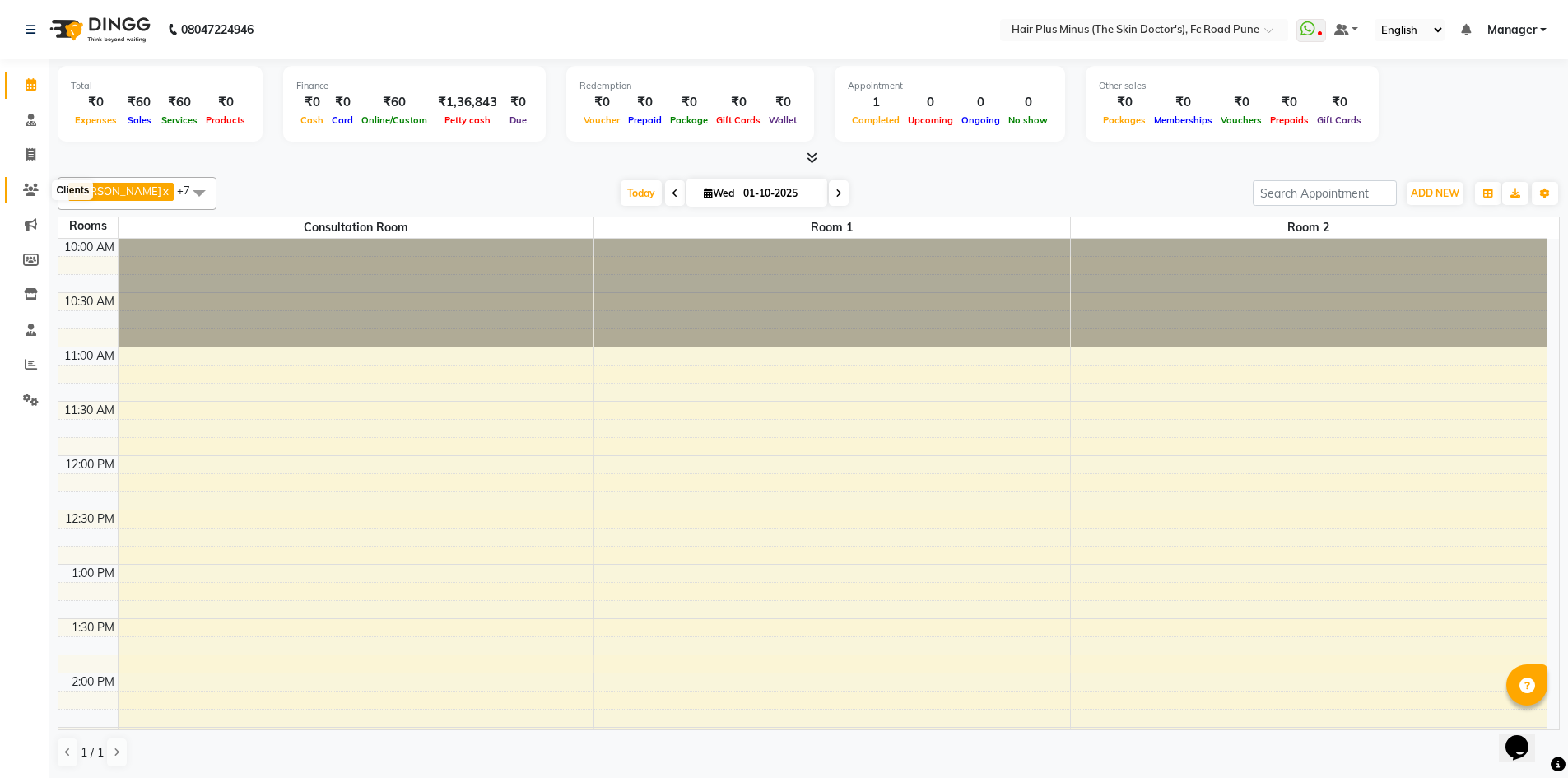
click at [30, 189] on icon at bounding box center [31, 190] width 16 height 12
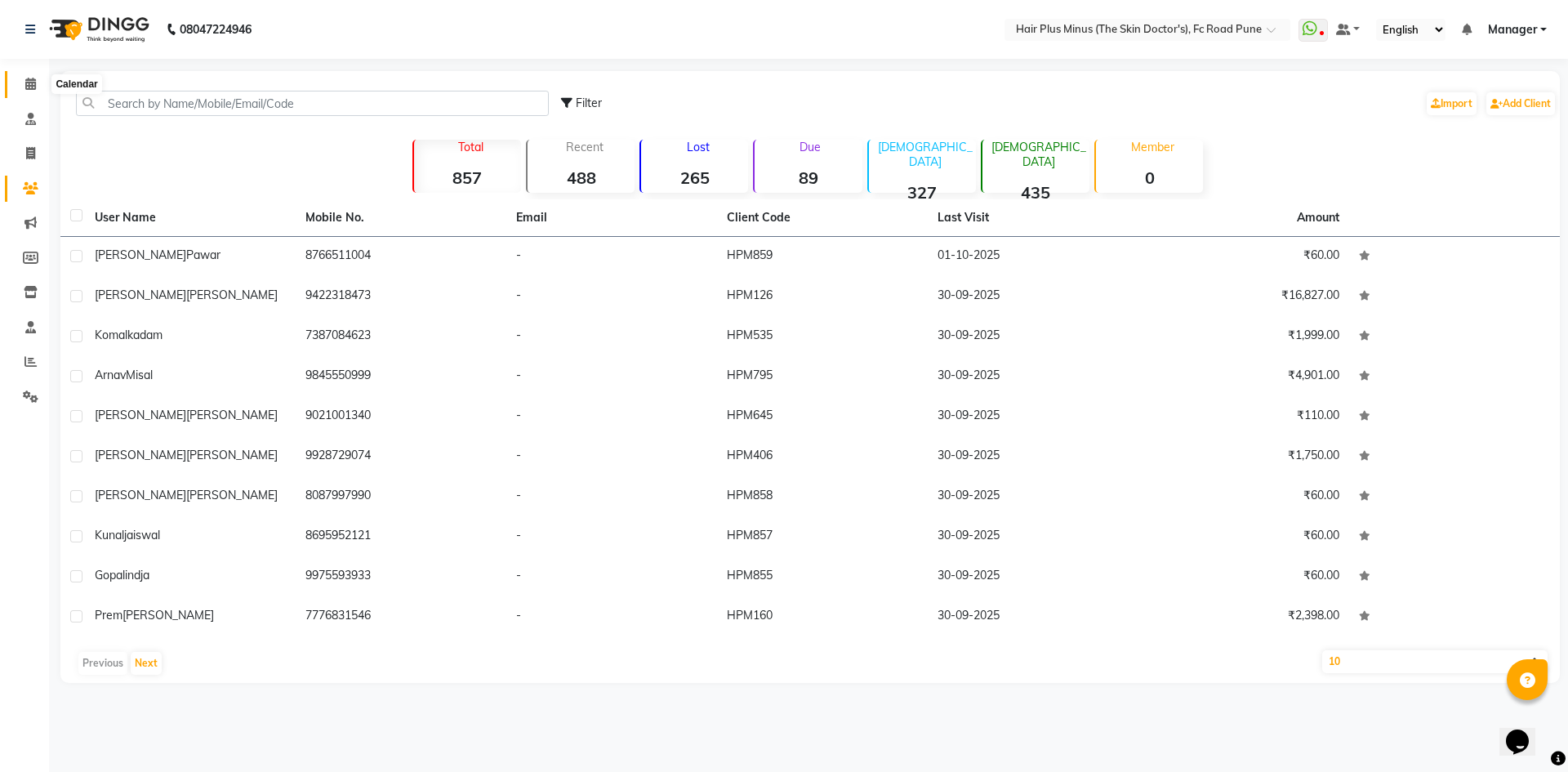
click at [38, 88] on span at bounding box center [31, 84] width 29 height 18
